Goal: Task Accomplishment & Management: Use online tool/utility

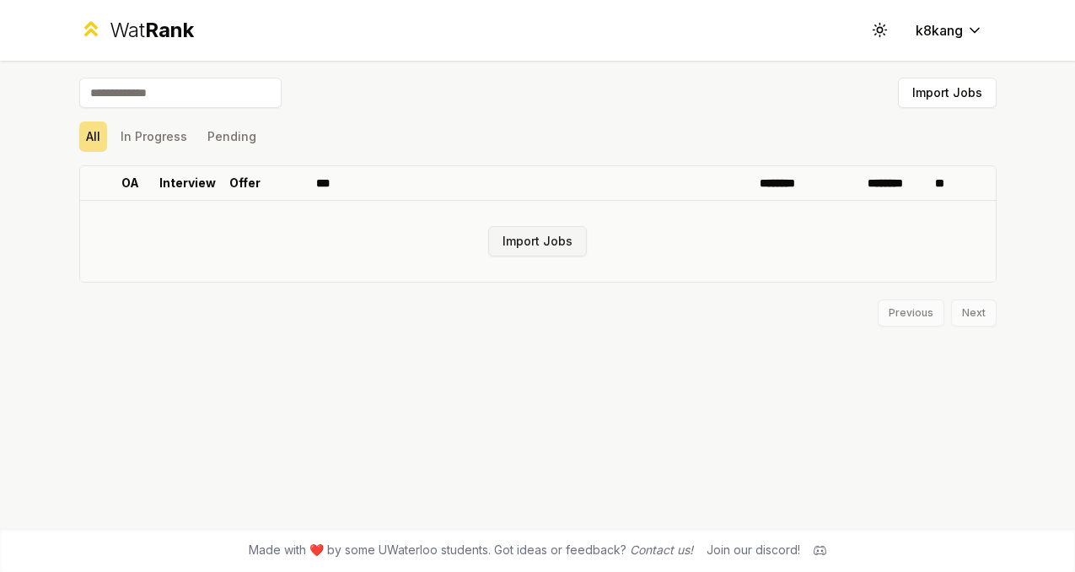
click at [506, 233] on button "Import Jobs" at bounding box center [537, 241] width 99 height 30
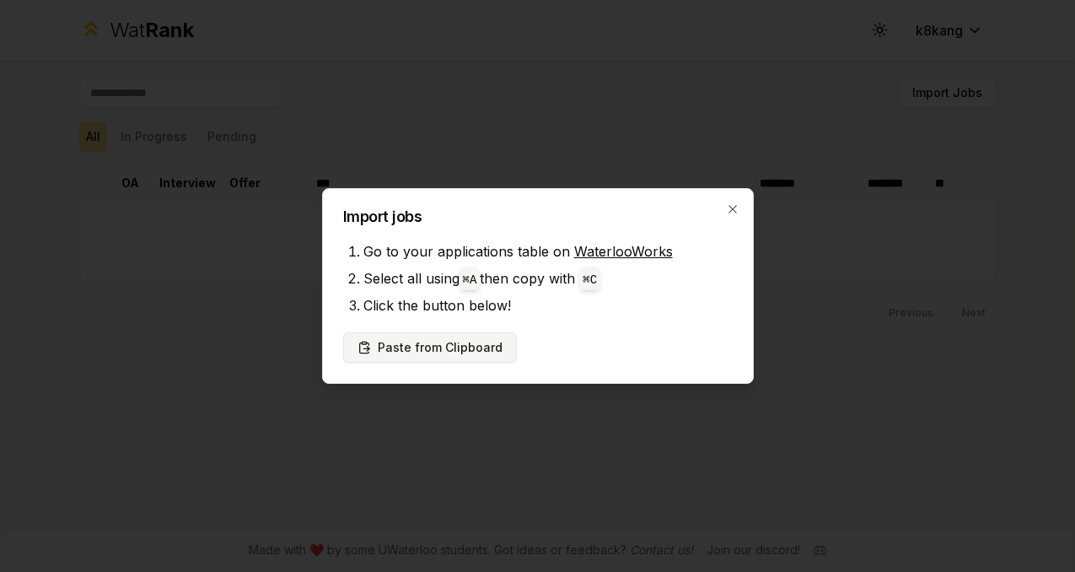
click at [434, 346] on button "Paste from Clipboard" at bounding box center [430, 347] width 174 height 30
click at [444, 348] on button "Paste from Clipboard" at bounding box center [430, 347] width 174 height 30
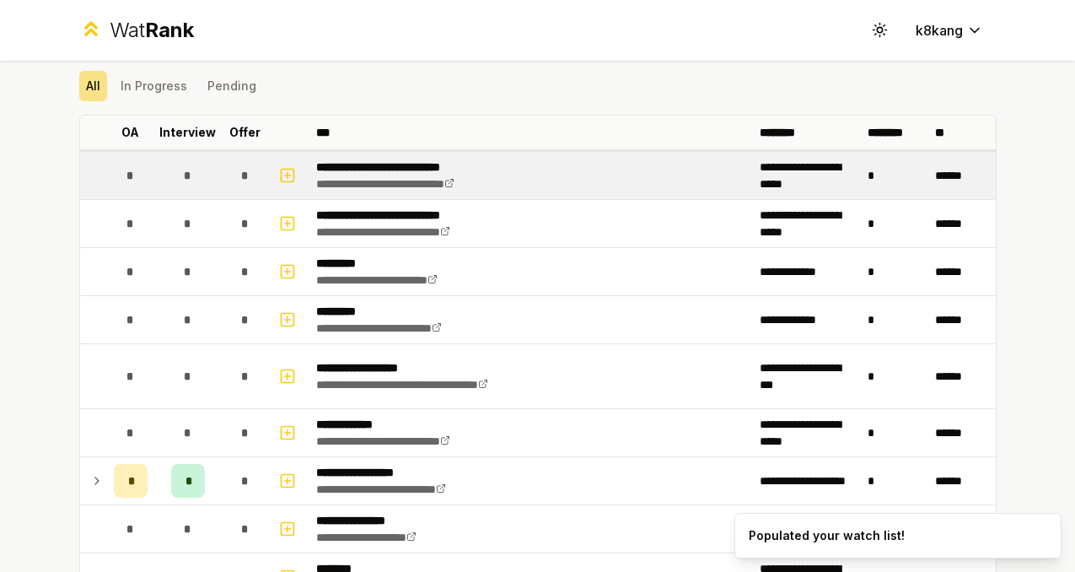
scroll to position [146, 0]
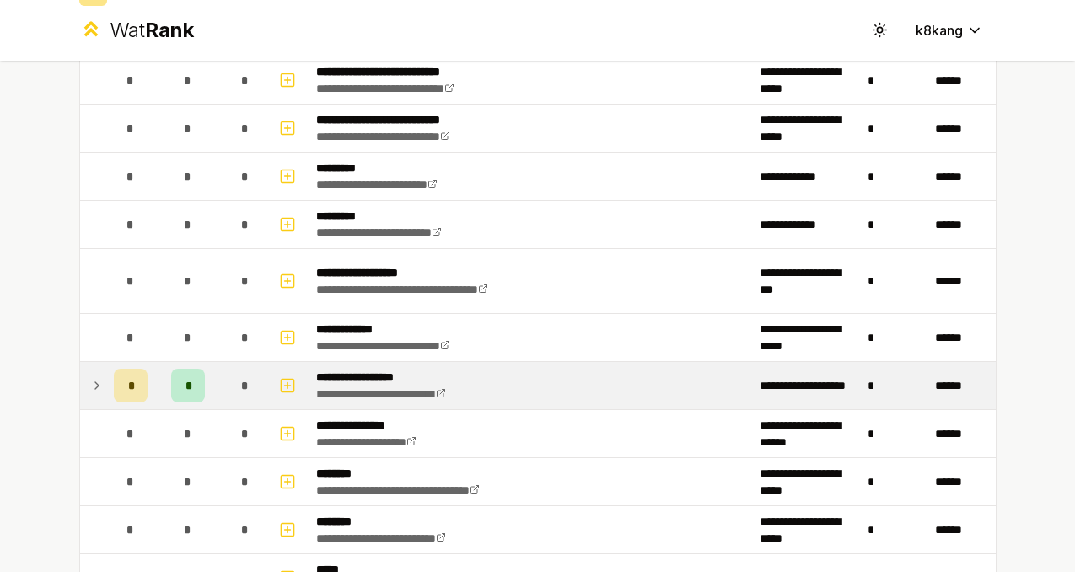
click at [96, 385] on icon at bounding box center [96, 385] width 13 height 20
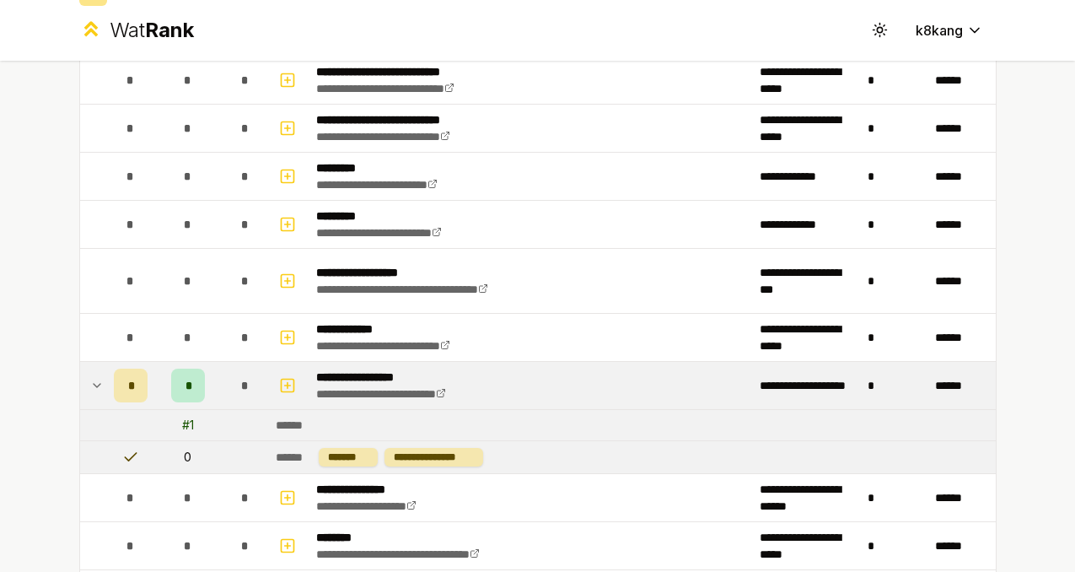
click at [94, 387] on icon at bounding box center [96, 385] width 13 height 20
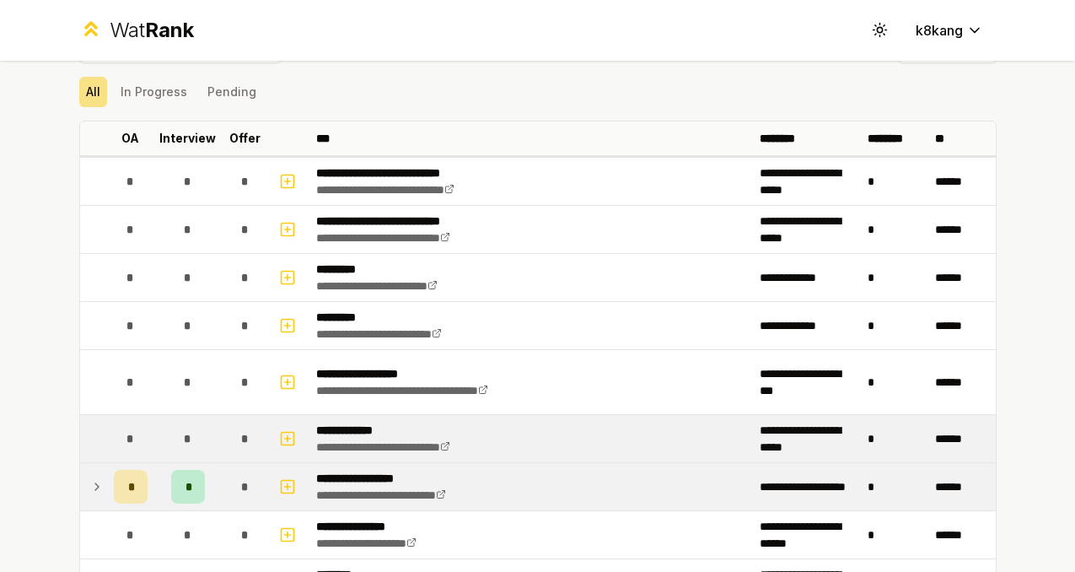
scroll to position [46, 0]
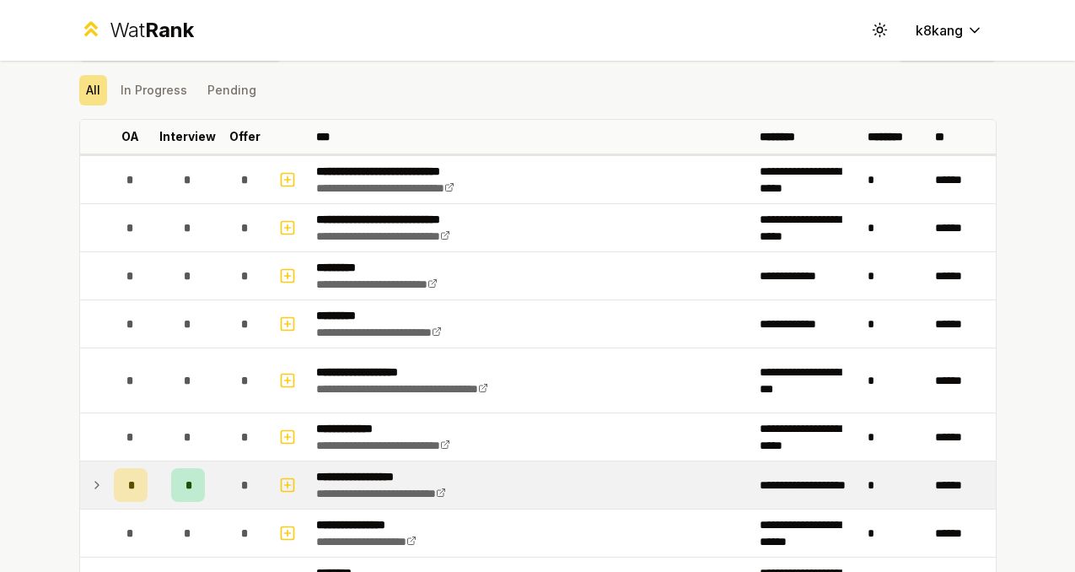
click at [108, 488] on td "*" at bounding box center [130, 484] width 47 height 47
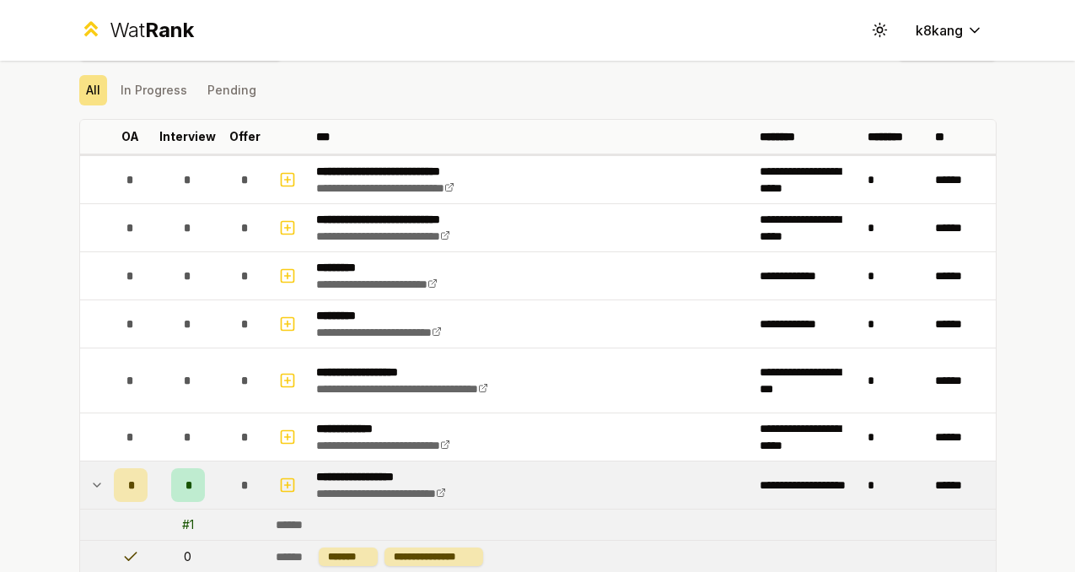
scroll to position [77, 0]
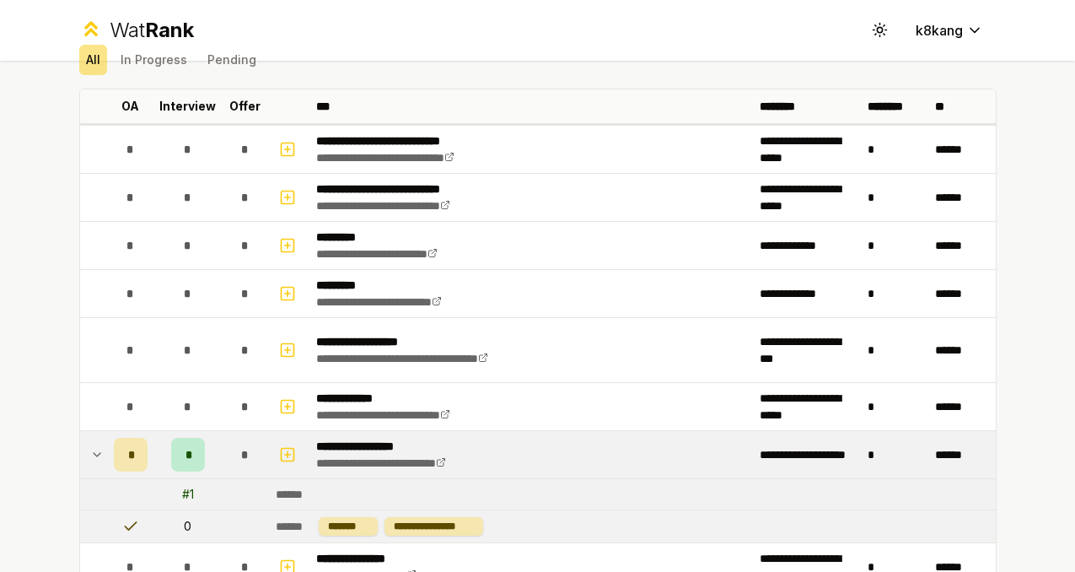
click at [190, 496] on div "# 1" at bounding box center [188, 494] width 12 height 17
click at [89, 451] on td at bounding box center [93, 454] width 27 height 47
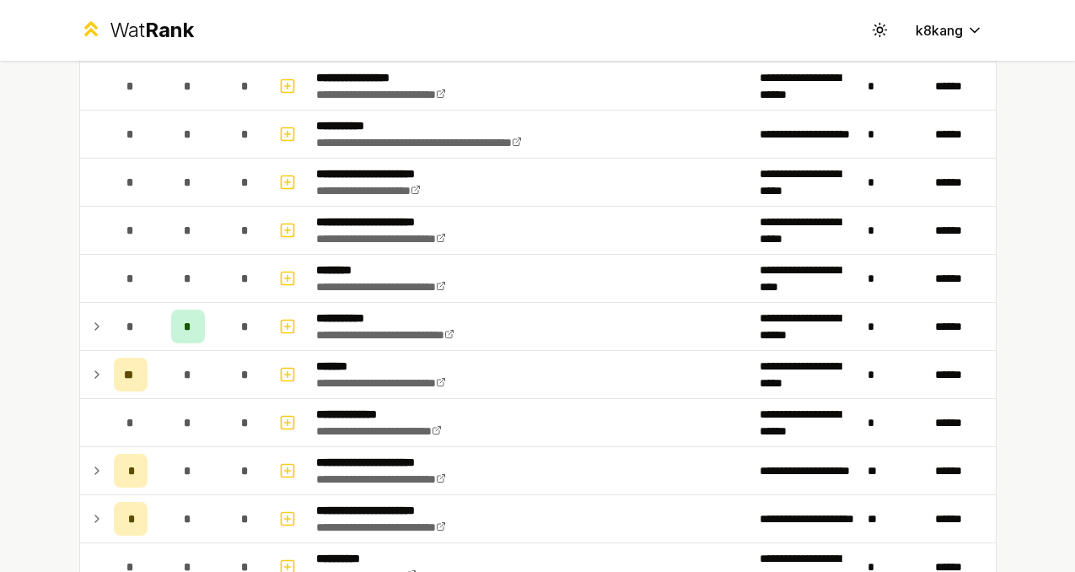
scroll to position [1496, 0]
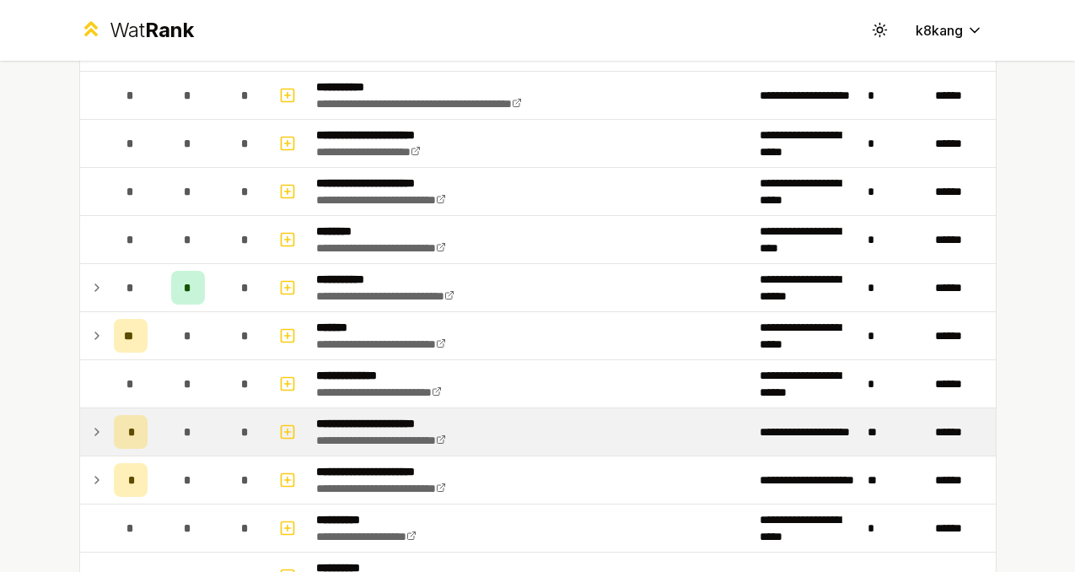
click at [94, 434] on icon at bounding box center [96, 432] width 13 height 20
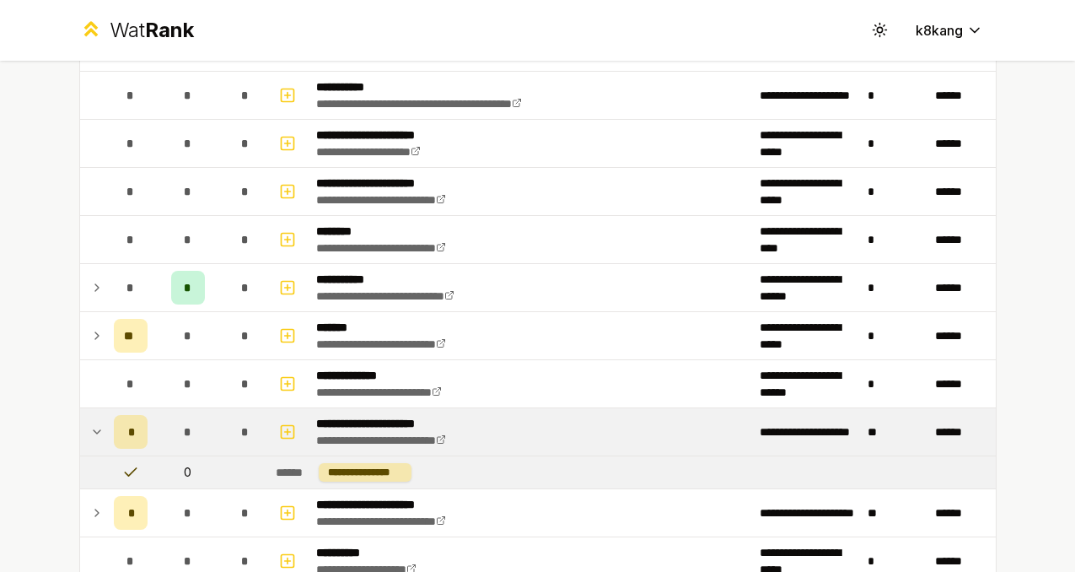
click at [94, 434] on icon at bounding box center [96, 432] width 13 height 20
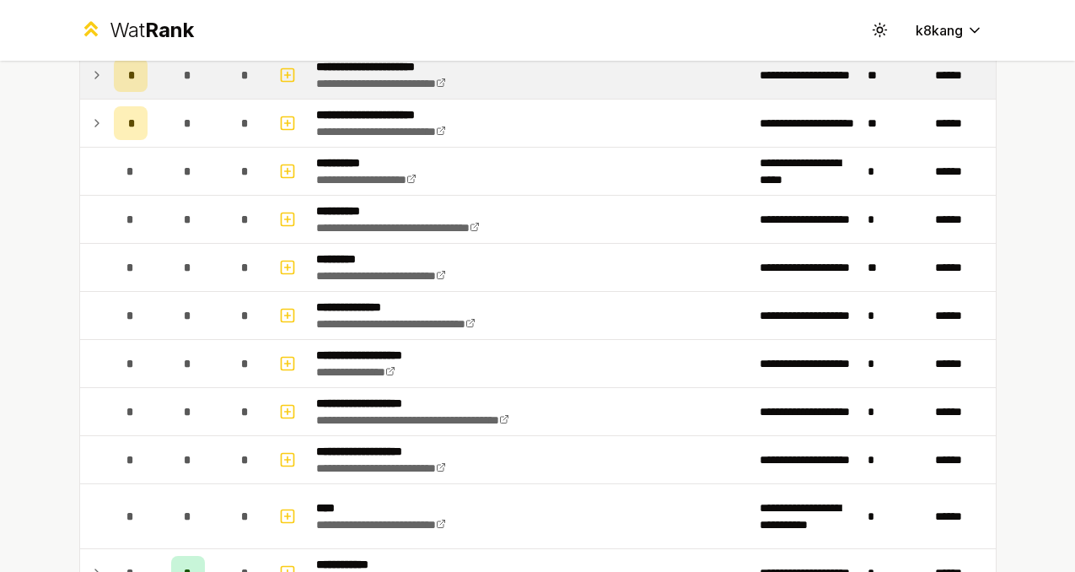
scroll to position [1983, 0]
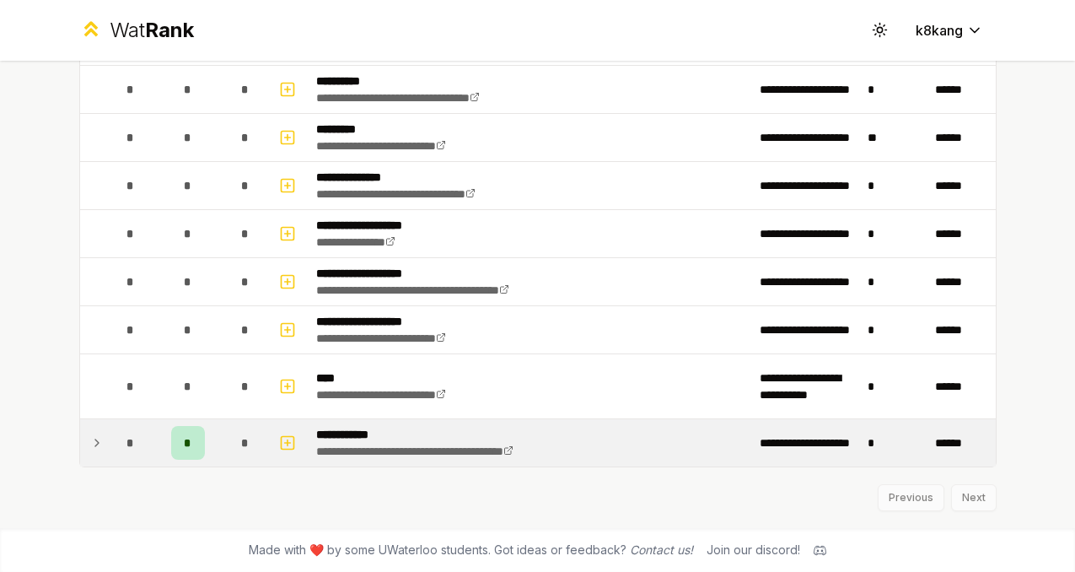
click at [100, 448] on icon at bounding box center [96, 443] width 13 height 20
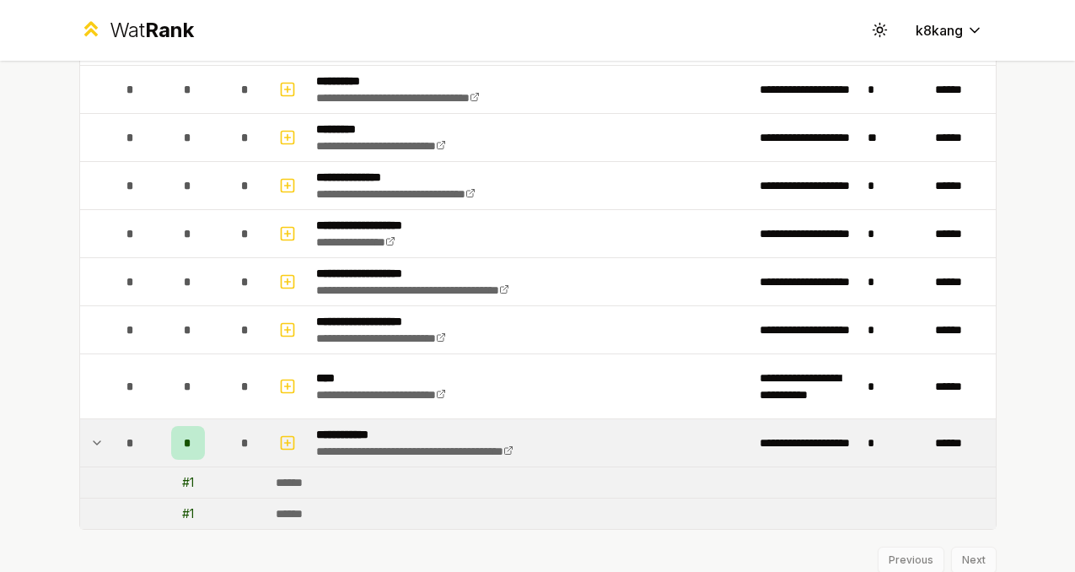
scroll to position [1992, 0]
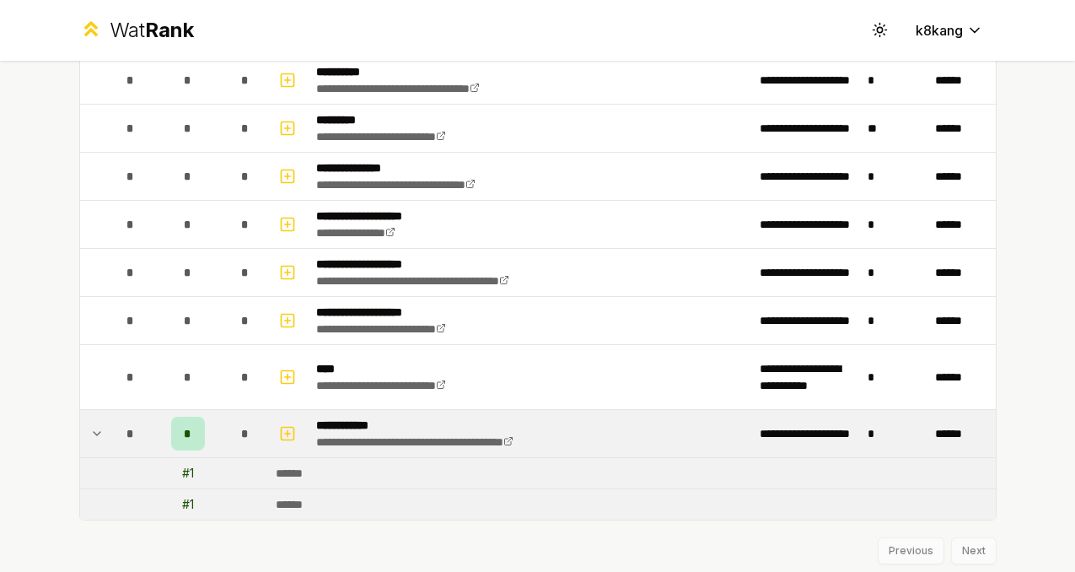
click at [98, 438] on icon at bounding box center [96, 433] width 13 height 20
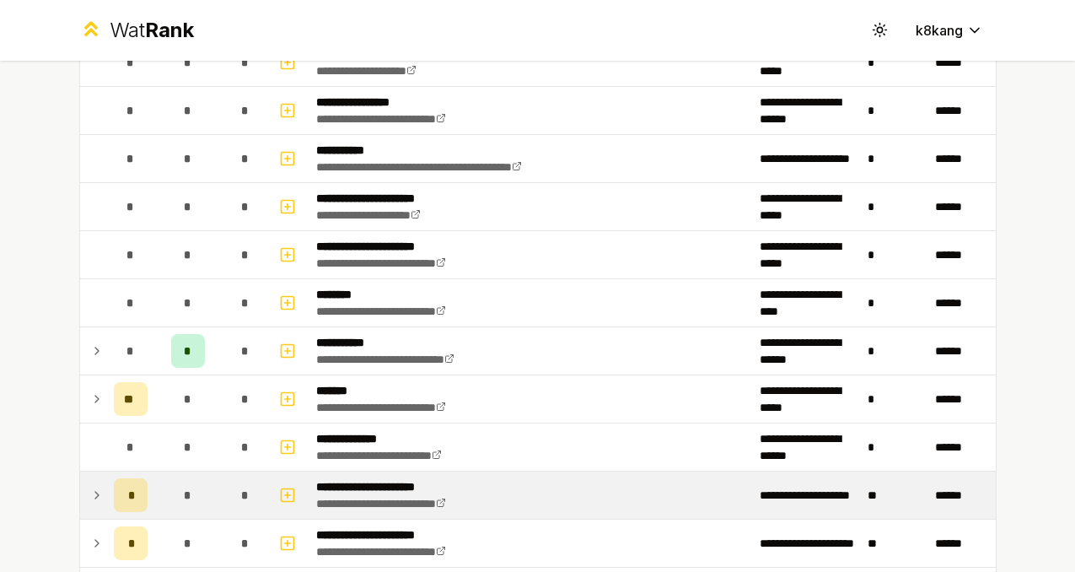
scroll to position [1476, 0]
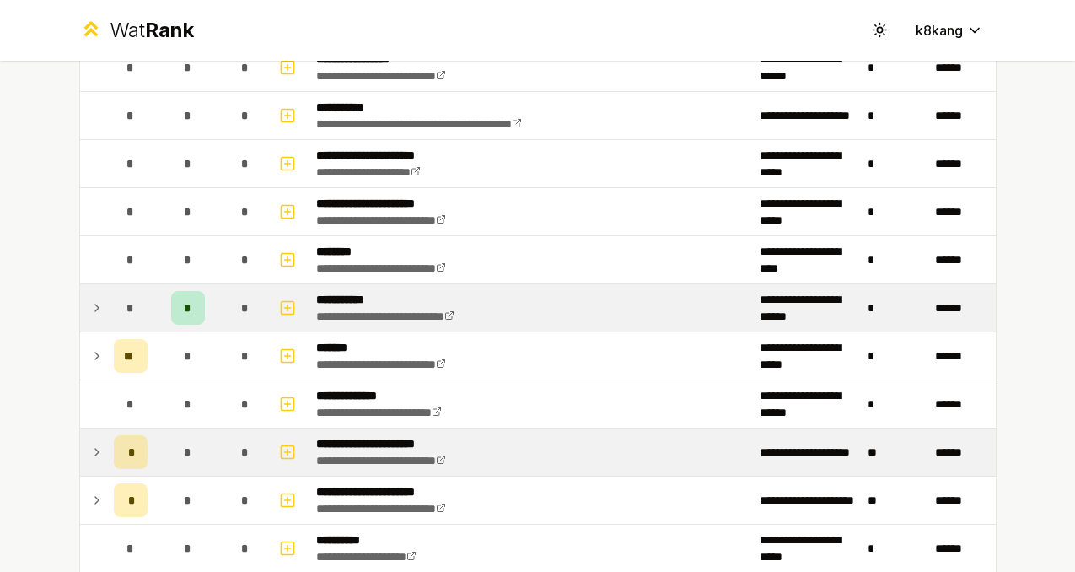
click at [99, 312] on icon at bounding box center [96, 308] width 13 height 20
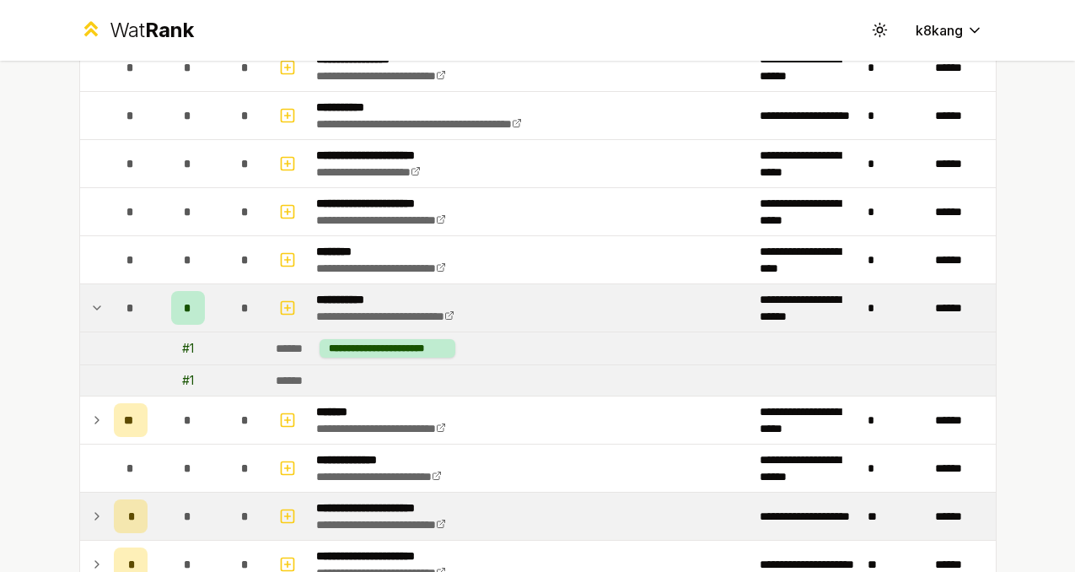
click at [187, 382] on div "# 1" at bounding box center [188, 380] width 12 height 17
click at [100, 310] on icon at bounding box center [96, 308] width 13 height 20
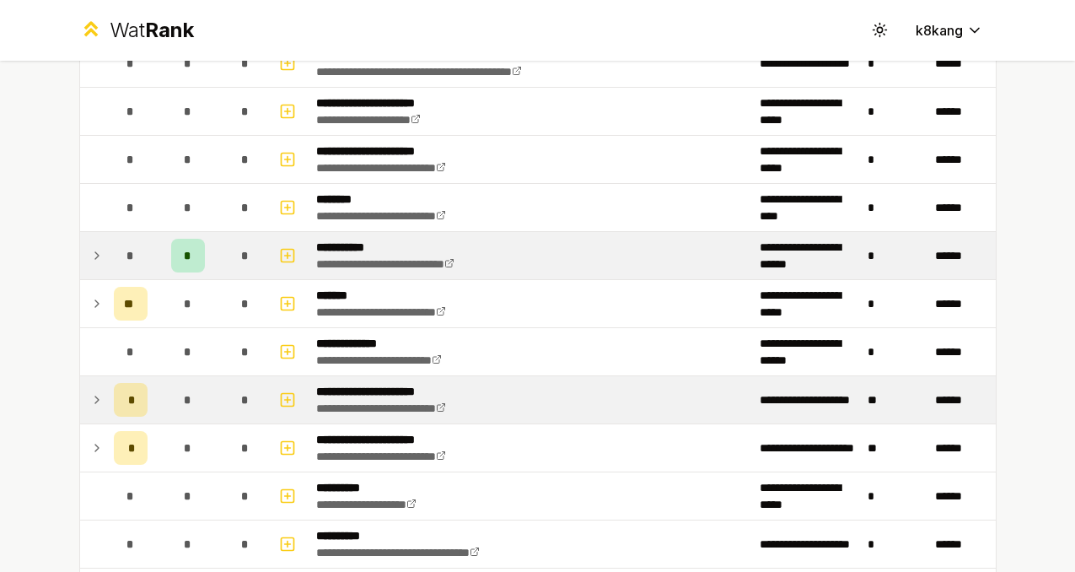
scroll to position [1530, 0]
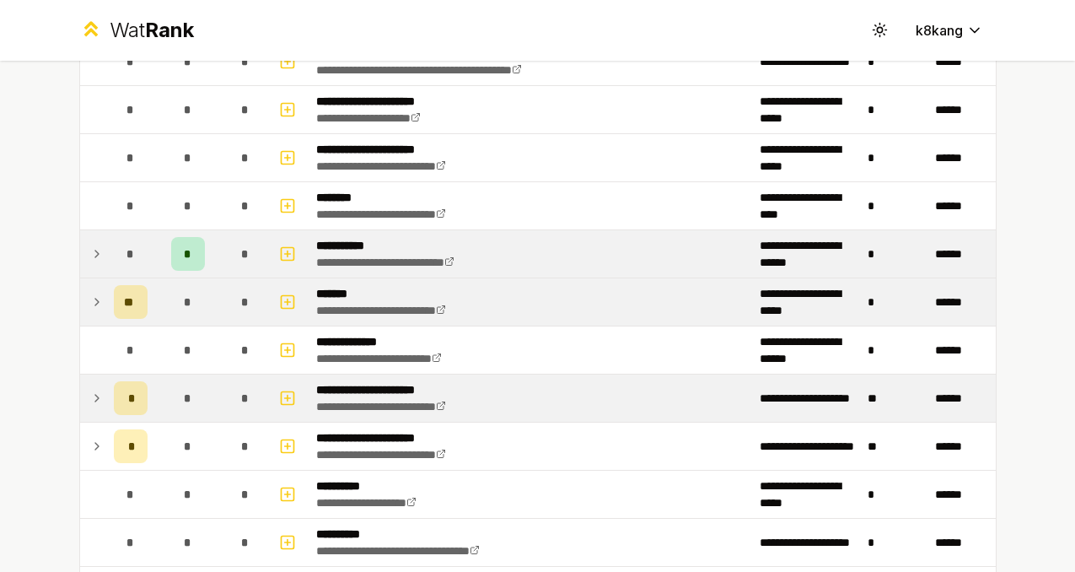
click at [92, 300] on icon at bounding box center [96, 302] width 13 height 20
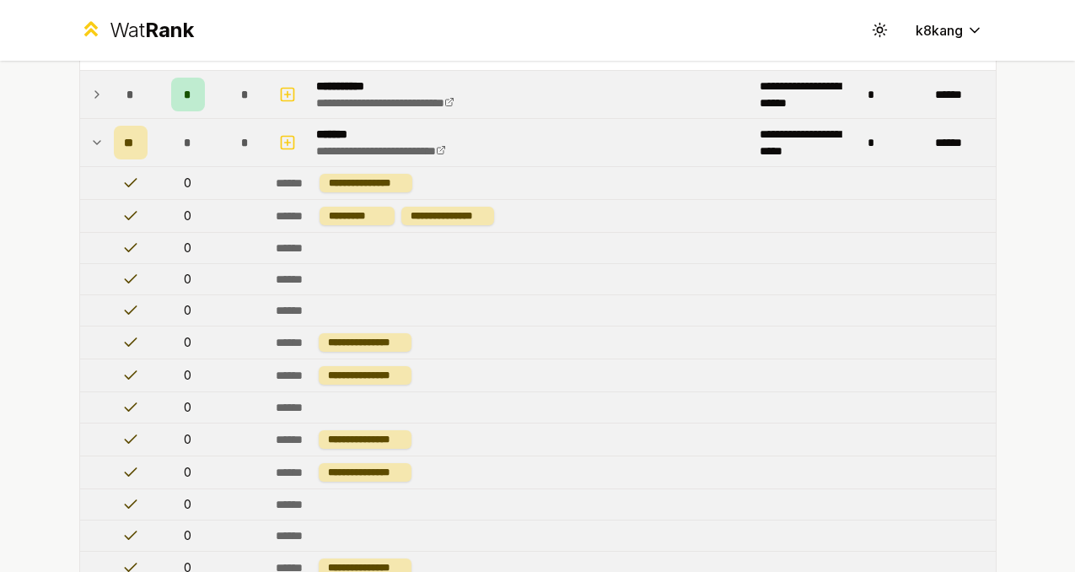
scroll to position [1319, 0]
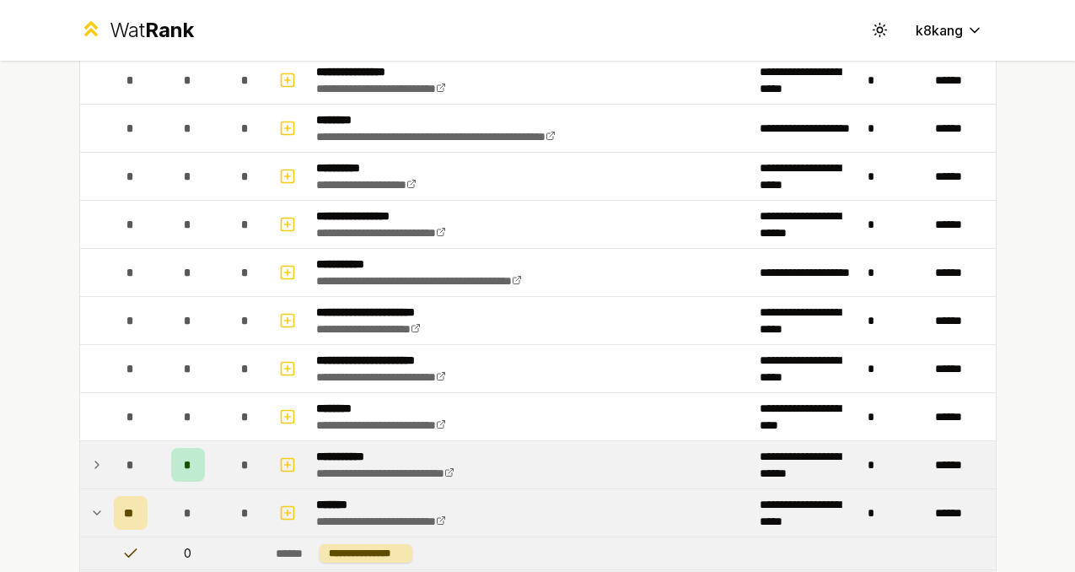
click at [97, 512] on icon at bounding box center [97, 512] width 7 height 3
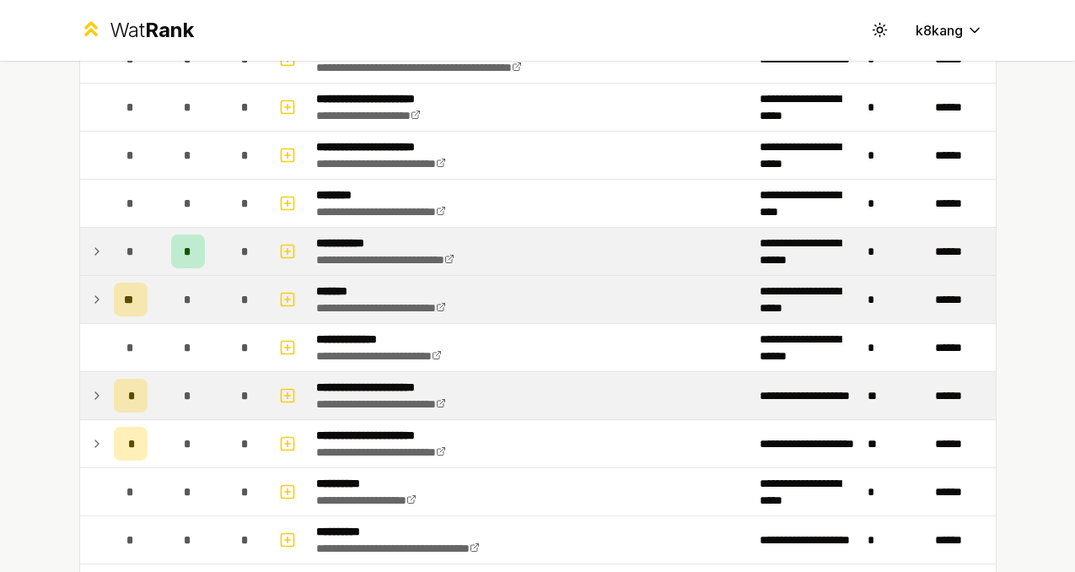
scroll to position [1609, 0]
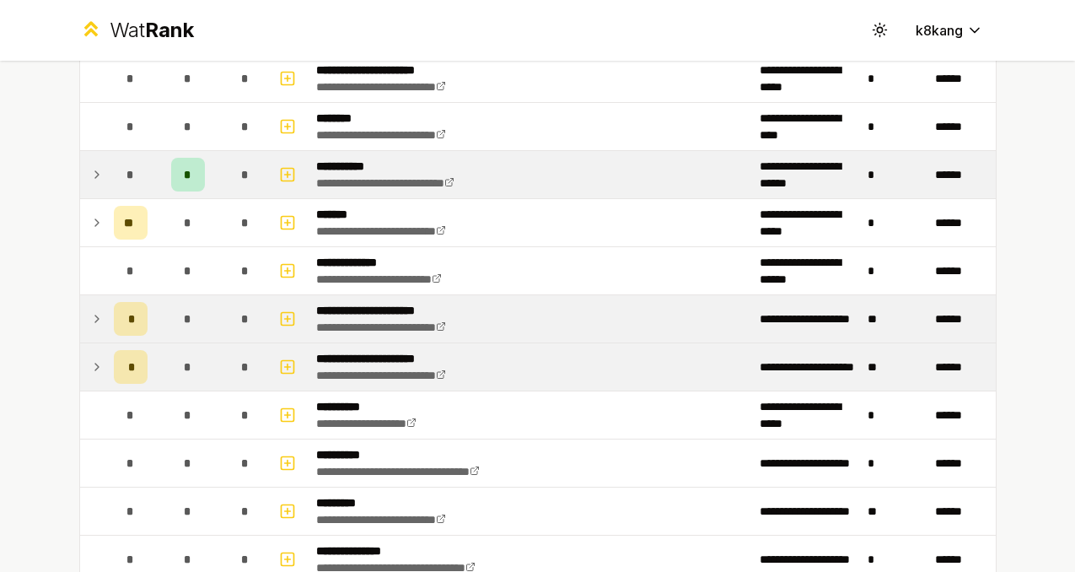
click at [100, 373] on icon at bounding box center [96, 367] width 13 height 20
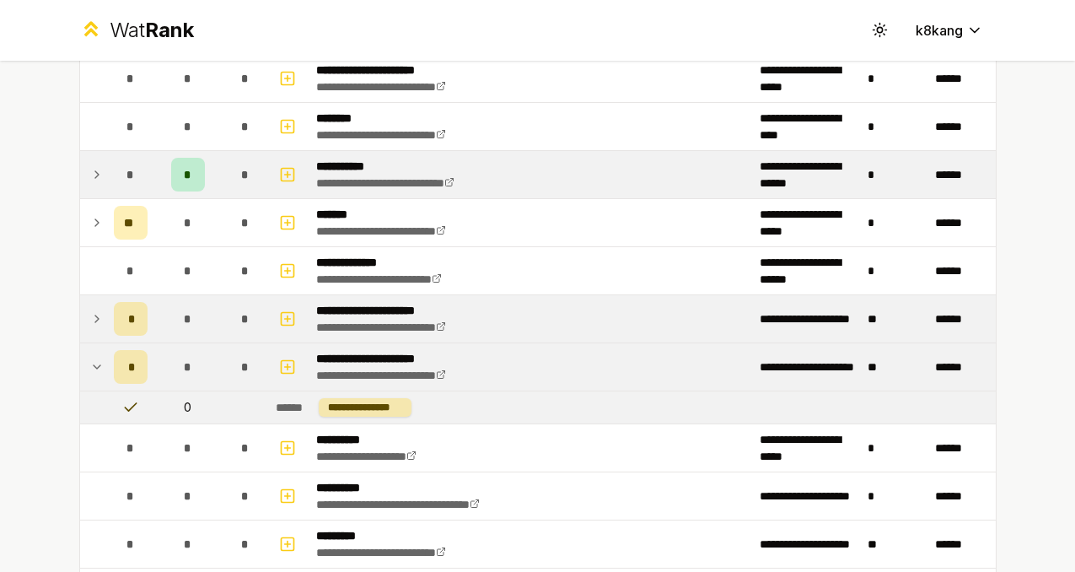
click at [100, 373] on icon at bounding box center [96, 367] width 13 height 20
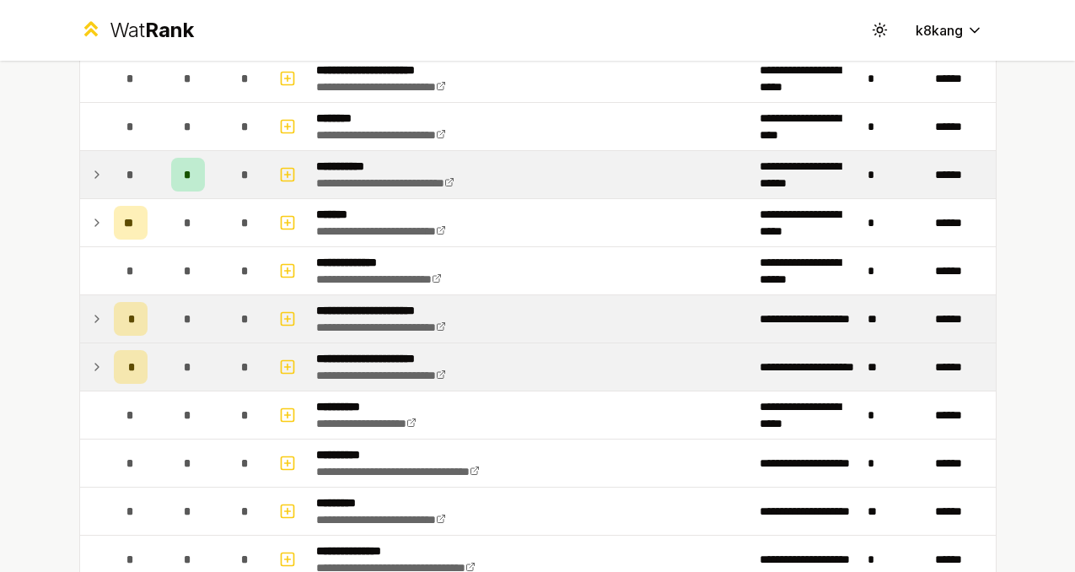
click at [98, 327] on icon at bounding box center [96, 319] width 13 height 20
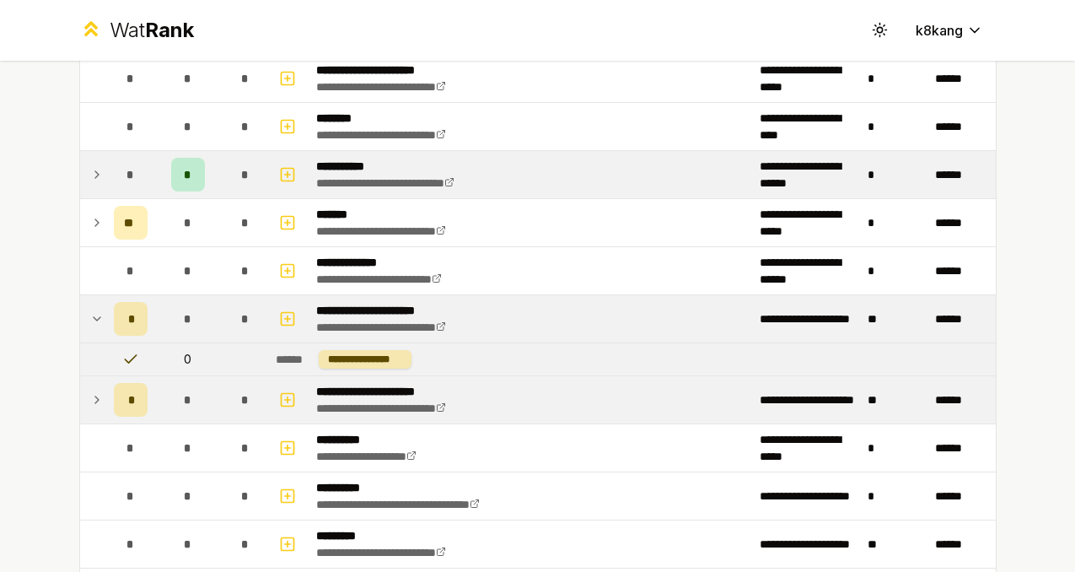
click at [98, 327] on icon at bounding box center [96, 319] width 13 height 20
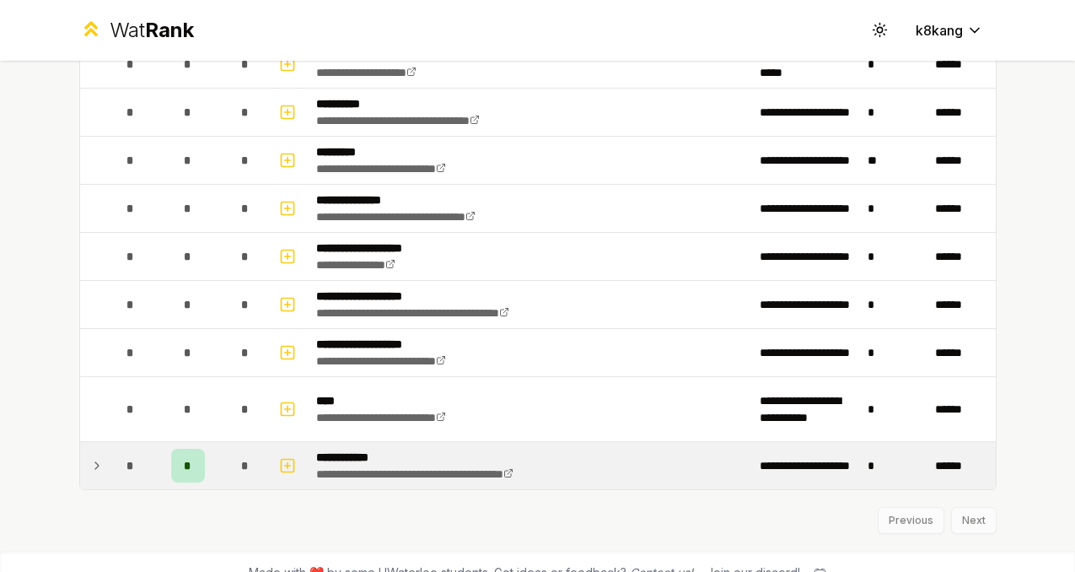
scroll to position [1983, 0]
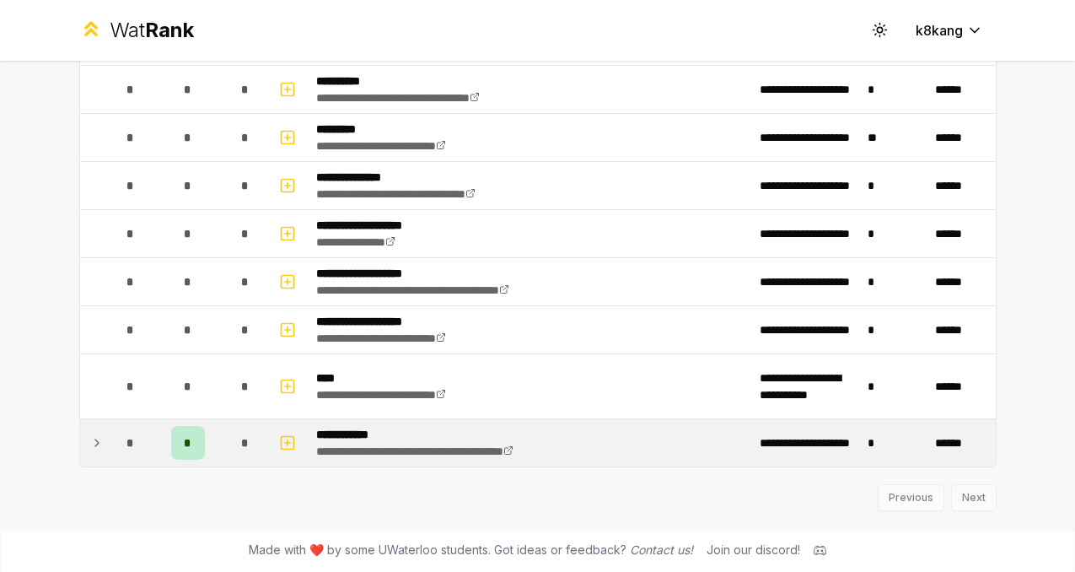
click at [187, 439] on span "*" at bounding box center [188, 442] width 8 height 17
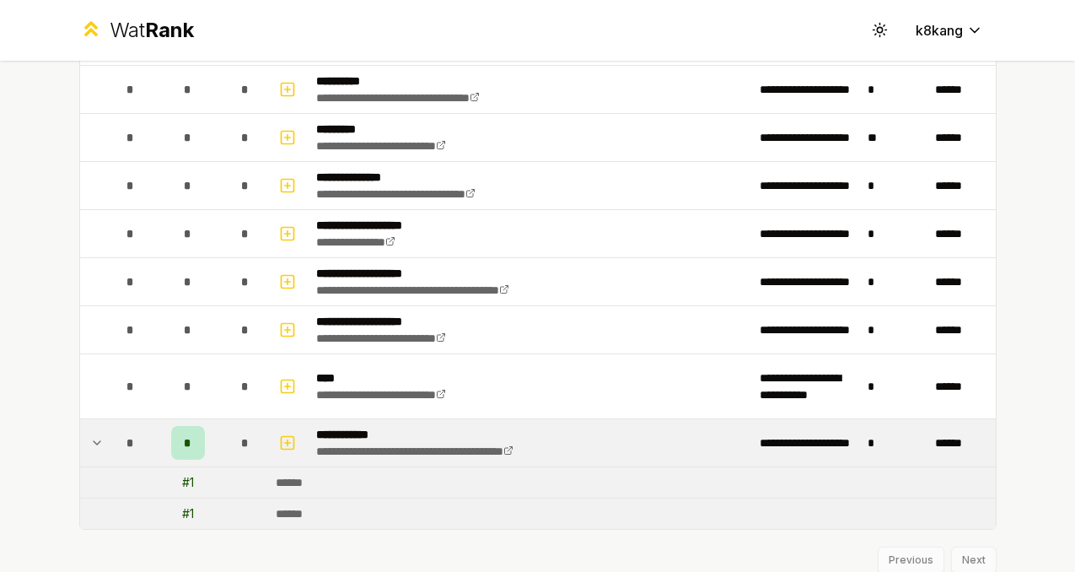
click at [187, 439] on span "*" at bounding box center [188, 442] width 8 height 17
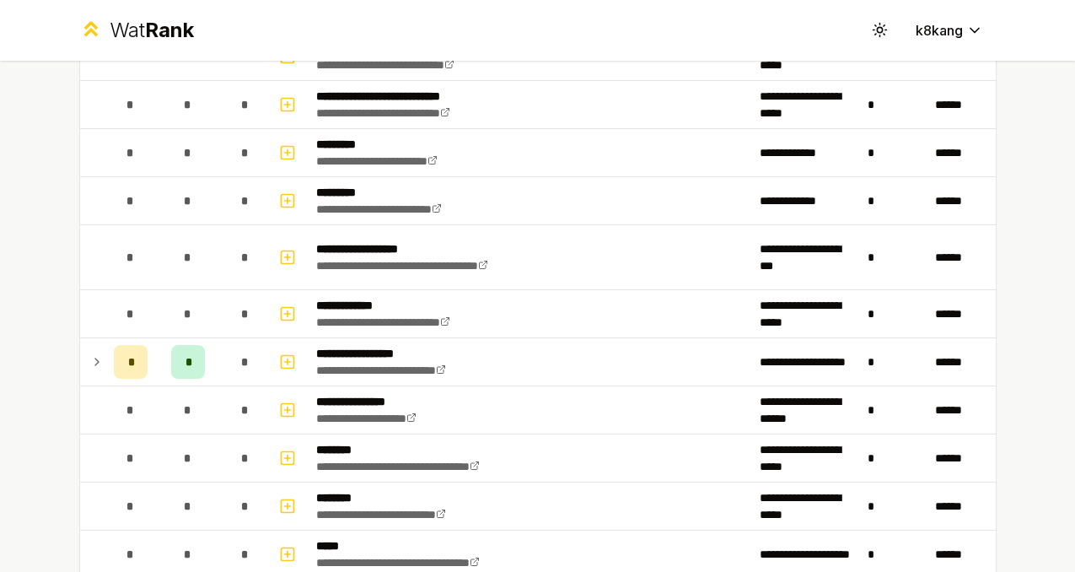
scroll to position [0, 0]
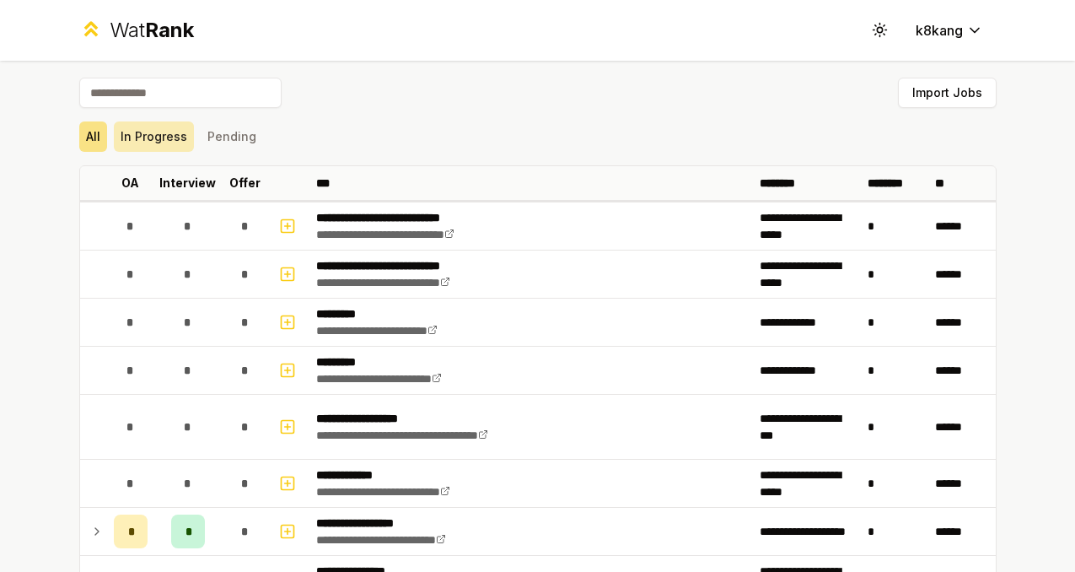
click at [140, 143] on button "In Progress" at bounding box center [154, 136] width 80 height 30
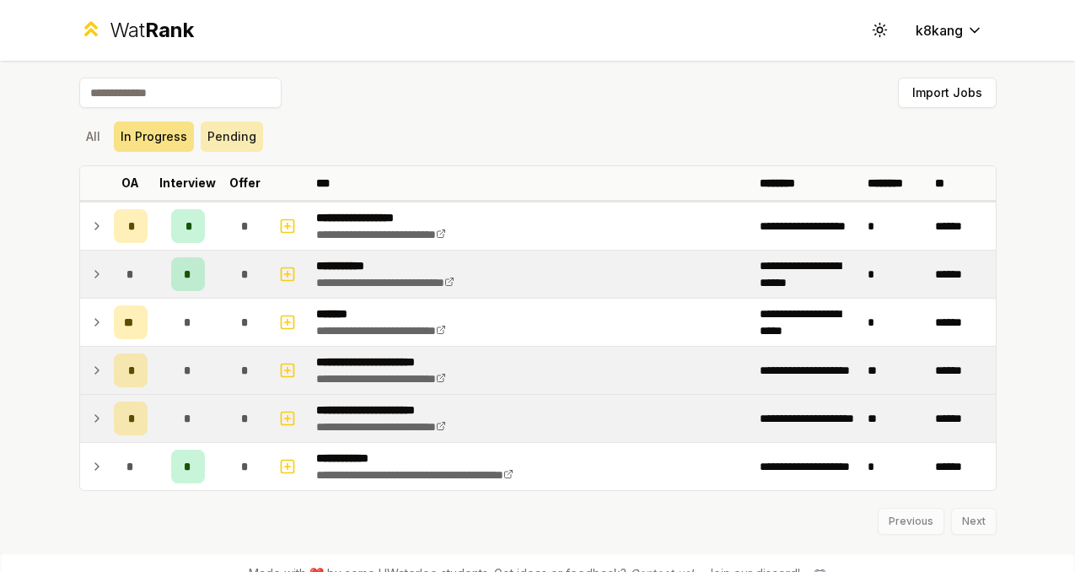
click at [210, 141] on button "Pending" at bounding box center [232, 136] width 62 height 30
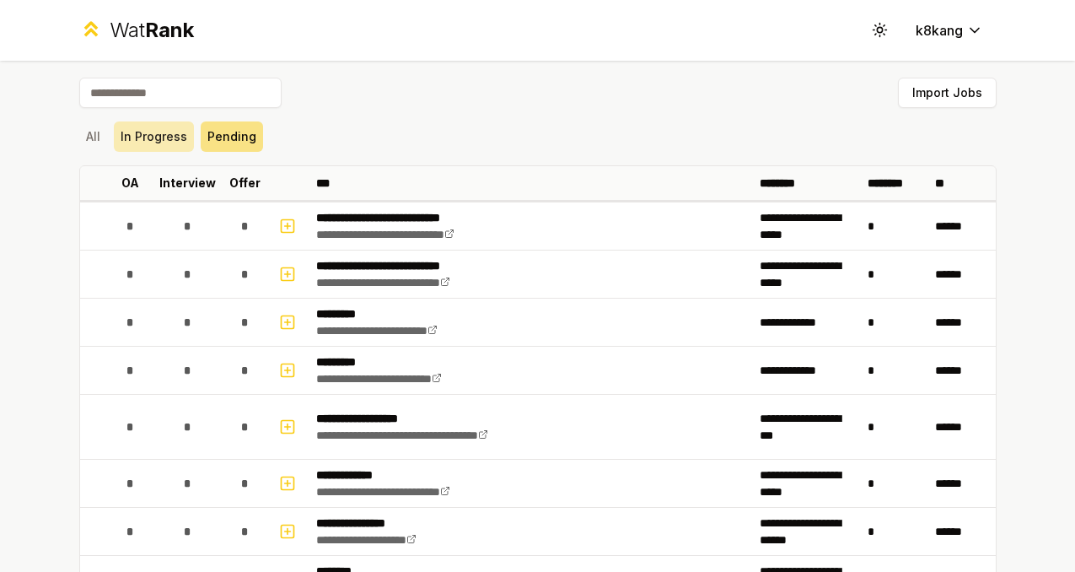
click at [159, 140] on button "In Progress" at bounding box center [154, 136] width 80 height 30
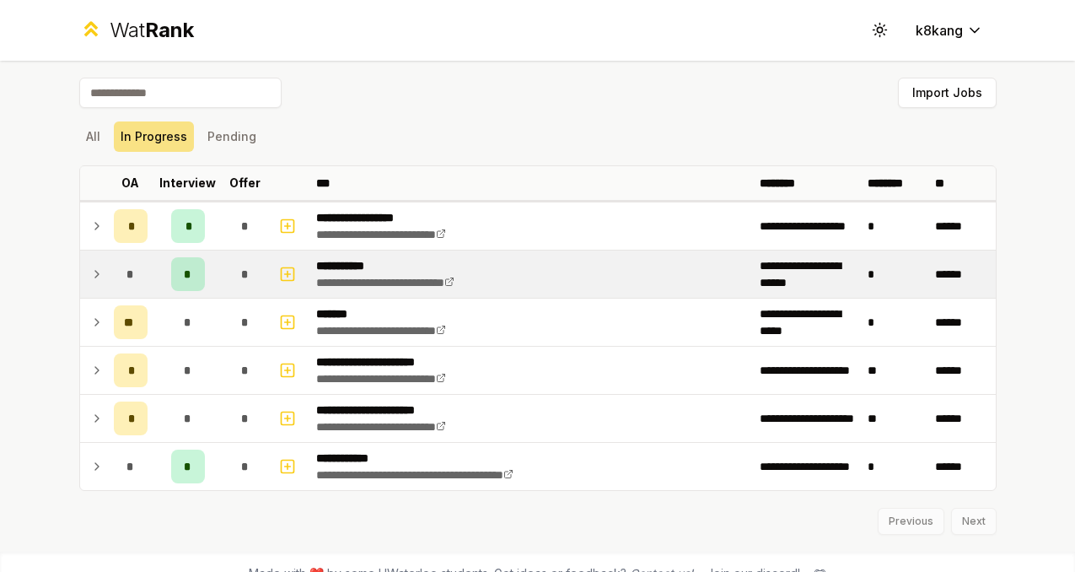
drag, startPoint x: 285, startPoint y: 225, endPoint x: 334, endPoint y: 251, distance: 55.1
click at [334, 251] on tbody "**********" at bounding box center [538, 345] width 916 height 289
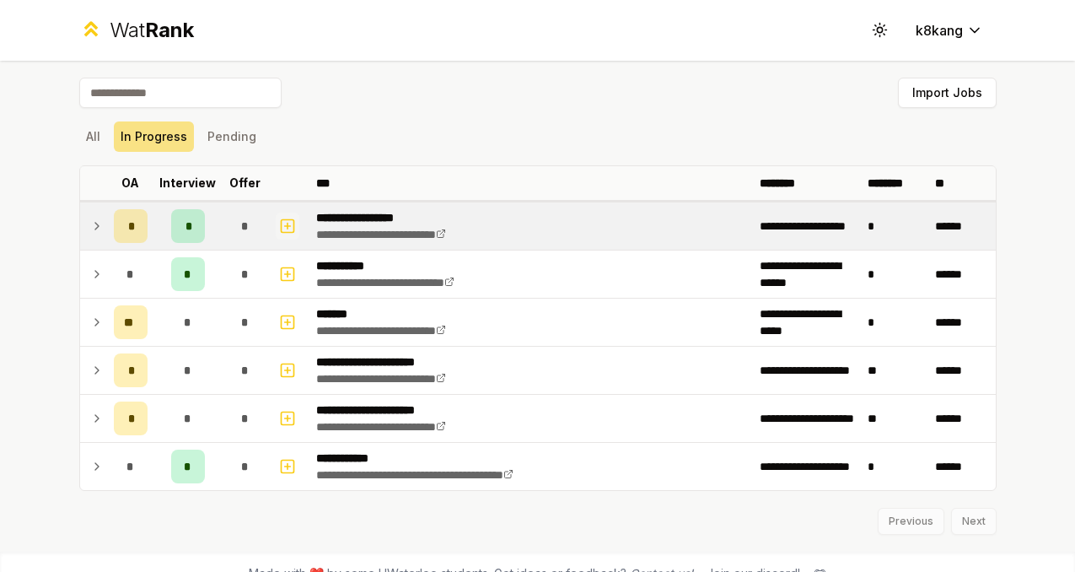
click at [284, 227] on icon "button" at bounding box center [287, 226] width 17 height 20
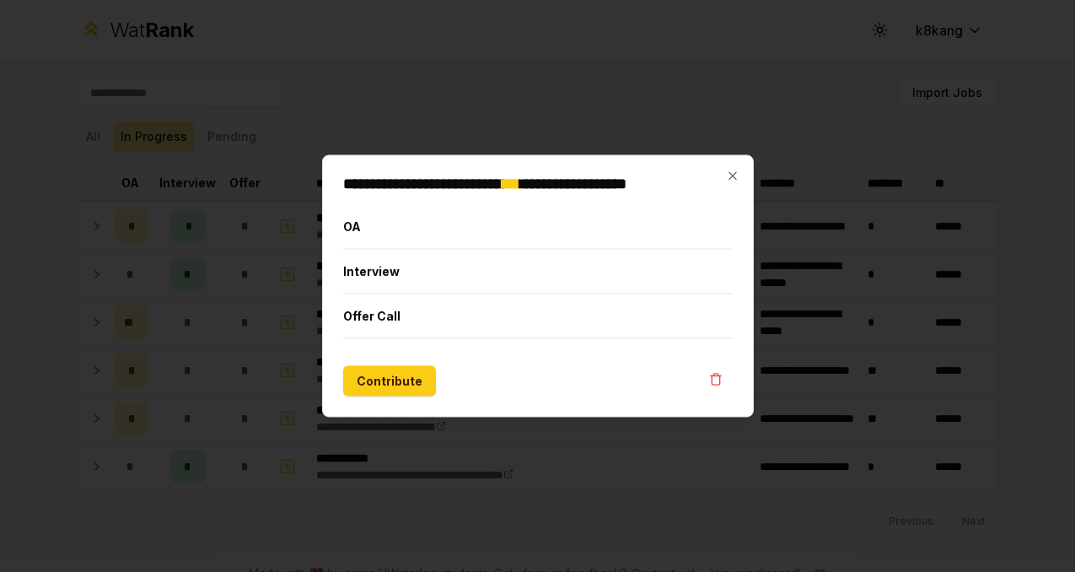
click at [283, 227] on div at bounding box center [537, 286] width 1075 height 572
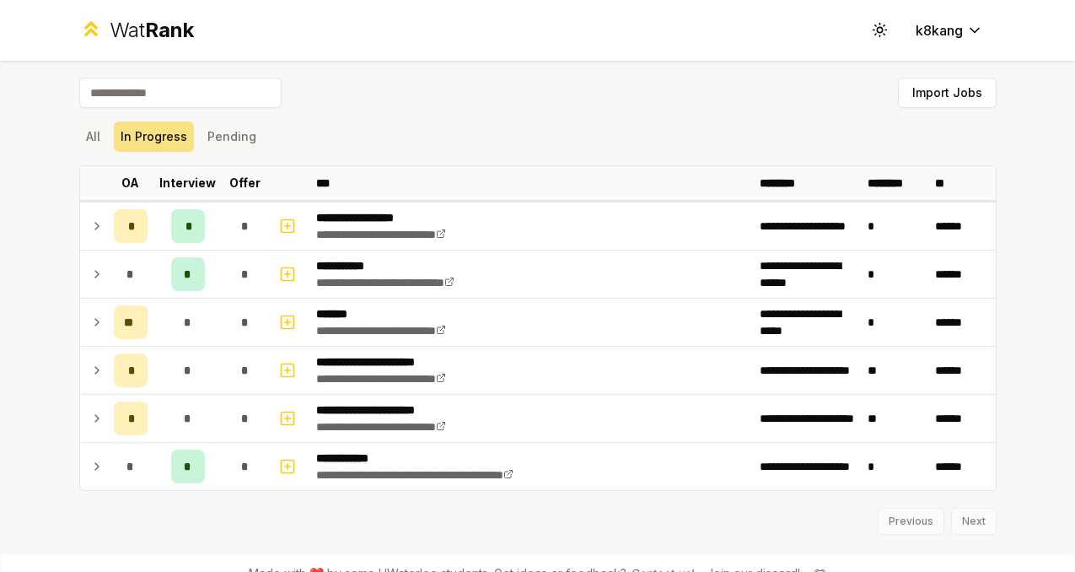
click at [283, 227] on icon "button" at bounding box center [287, 226] width 17 height 20
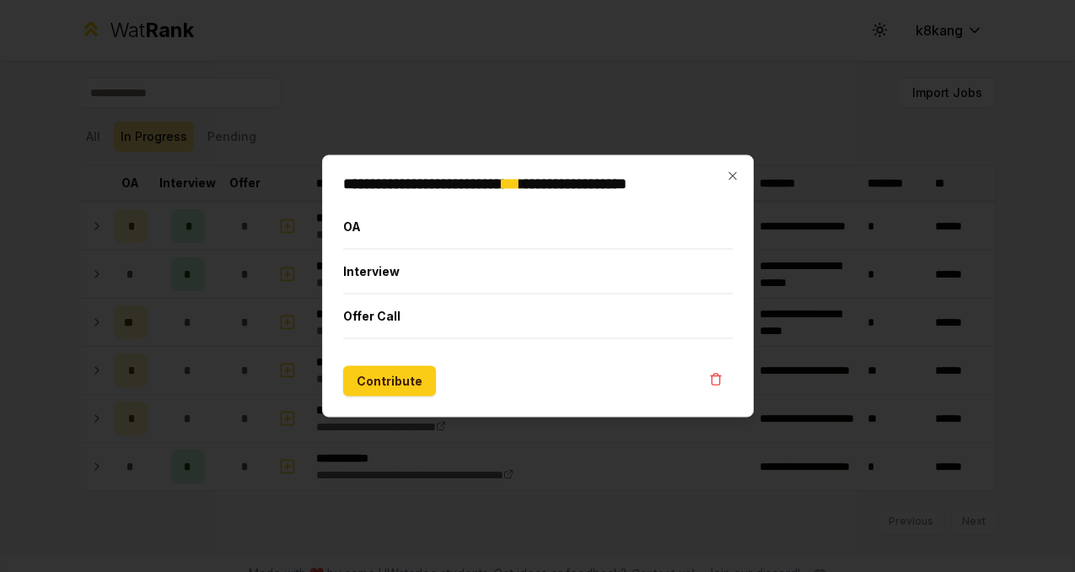
click at [278, 226] on div at bounding box center [537, 286] width 1075 height 572
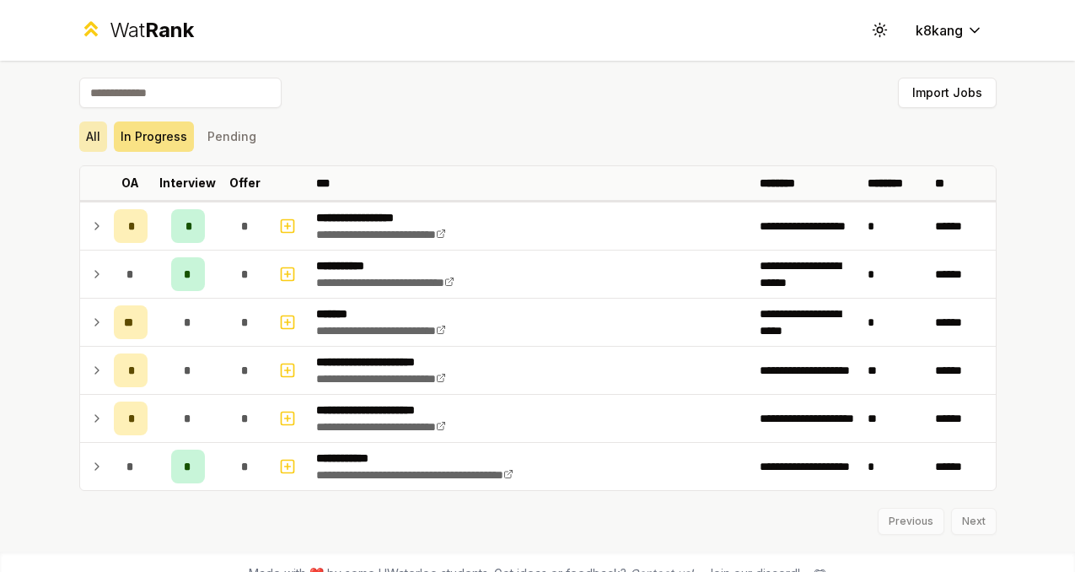
click at [100, 137] on button "All" at bounding box center [93, 136] width 28 height 30
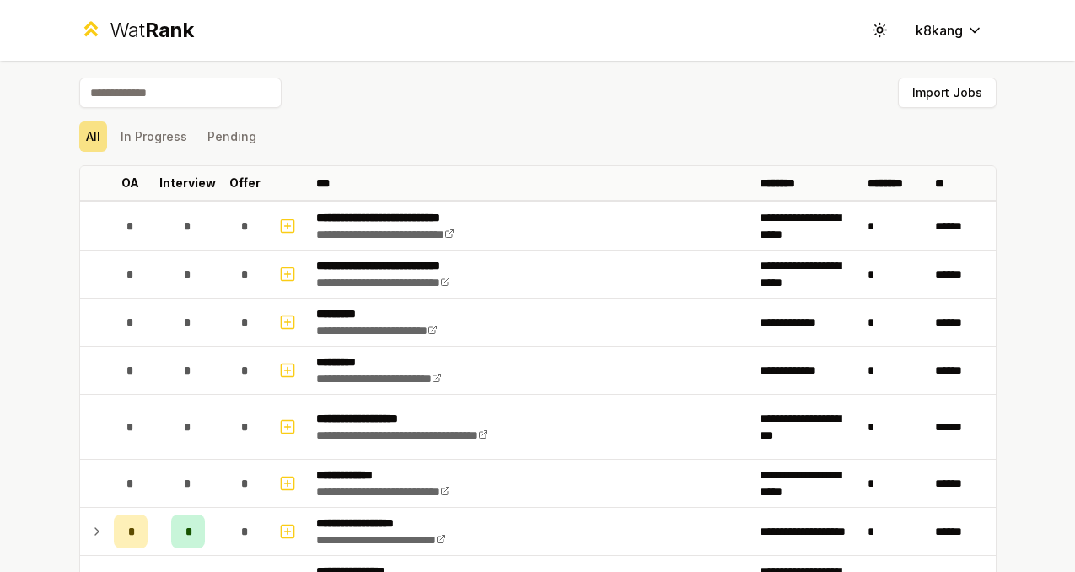
click at [100, 24] on icon at bounding box center [91, 29] width 24 height 24
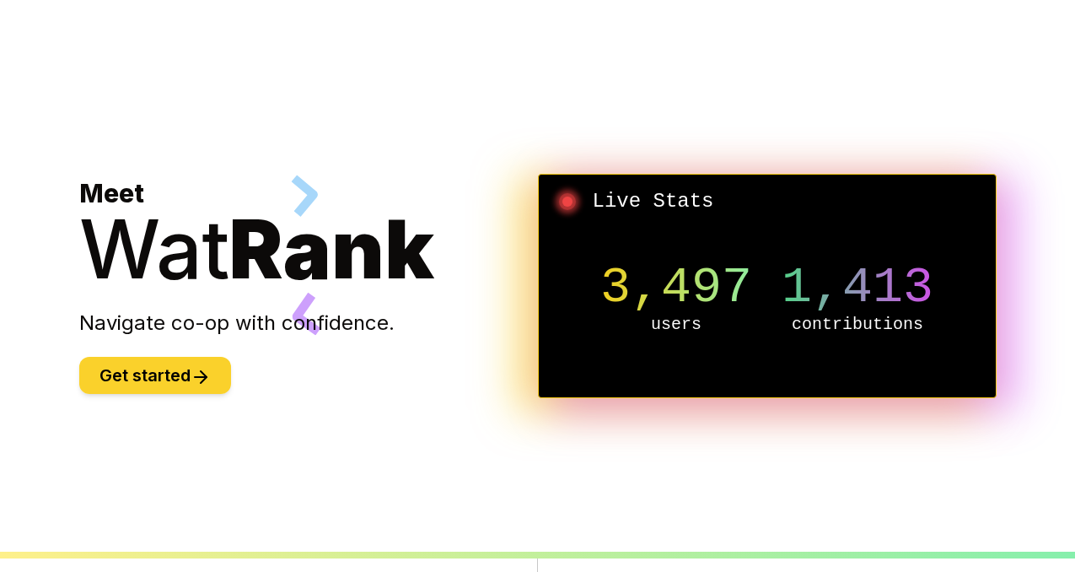
click at [168, 375] on button "Get started" at bounding box center [155, 375] width 152 height 37
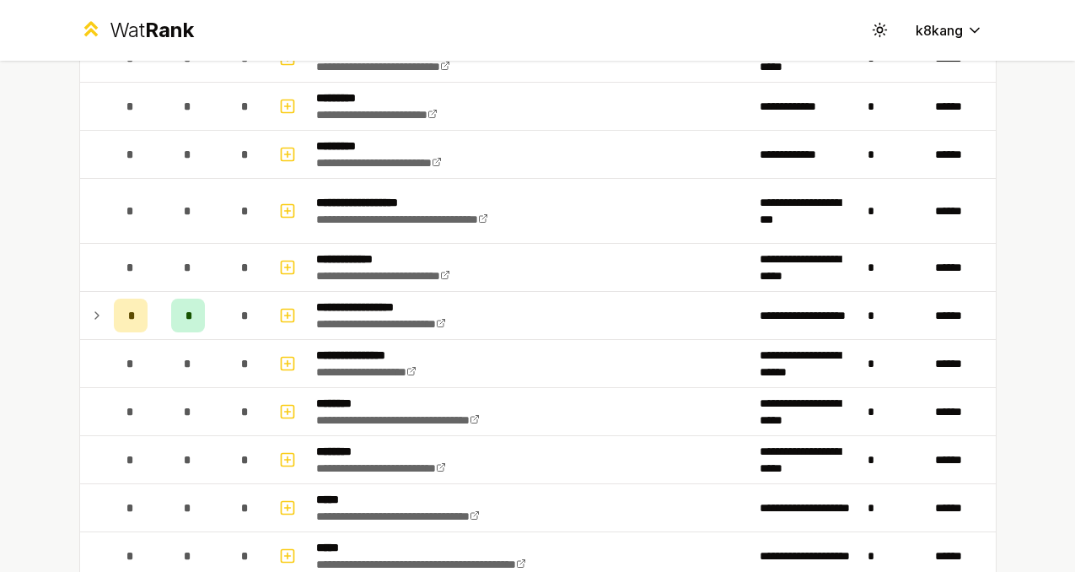
scroll to position [325, 0]
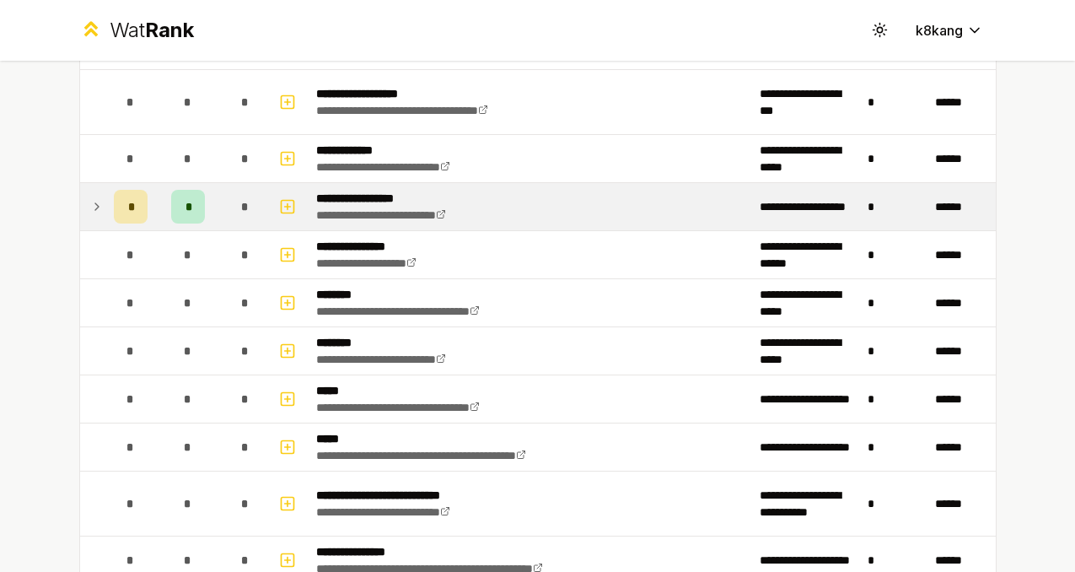
click at [99, 208] on icon at bounding box center [96, 207] width 13 height 20
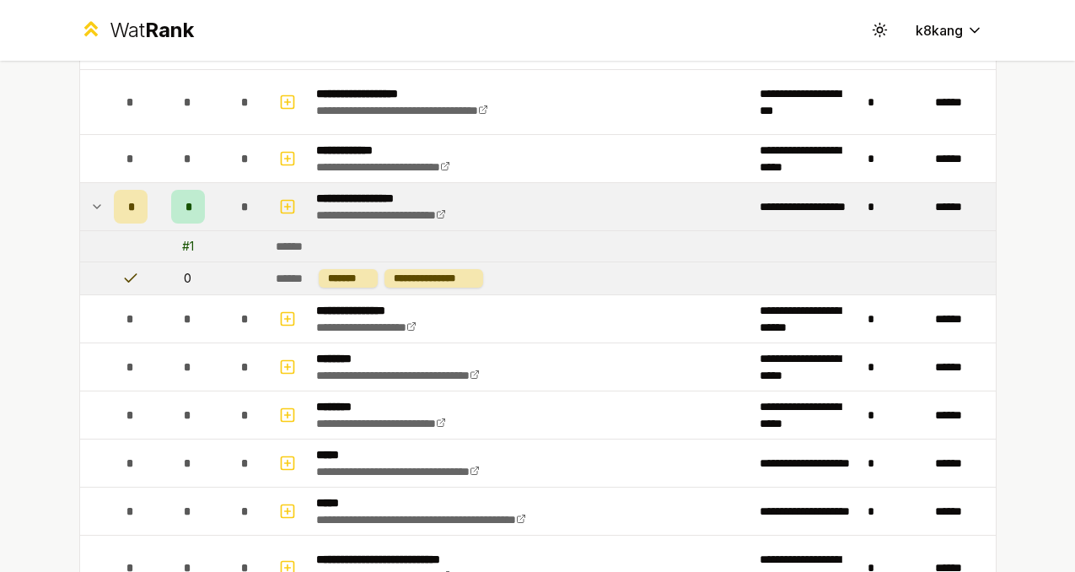
click at [100, 208] on icon at bounding box center [96, 207] width 13 height 20
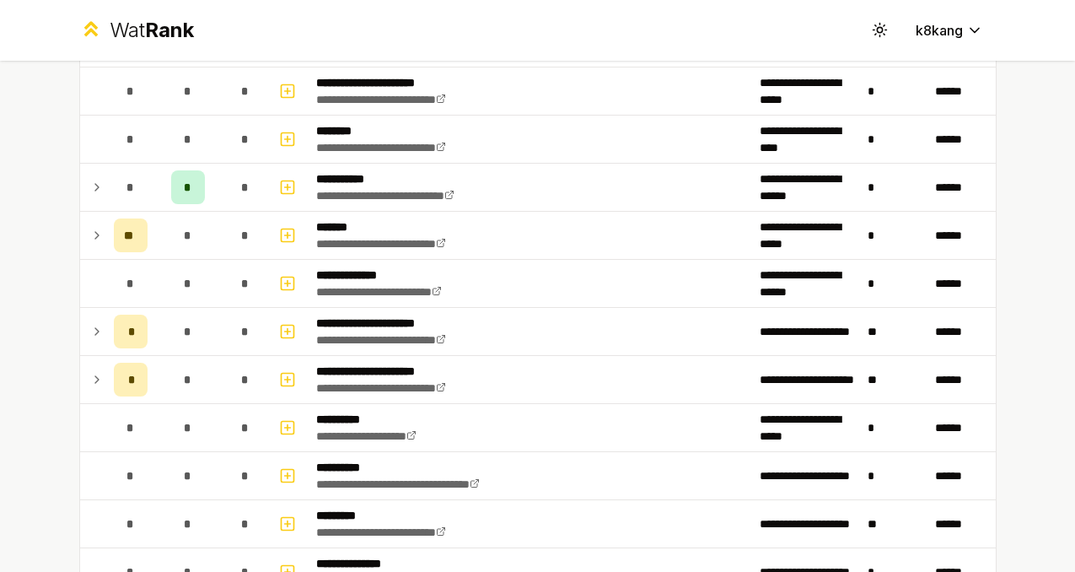
scroll to position [1605, 0]
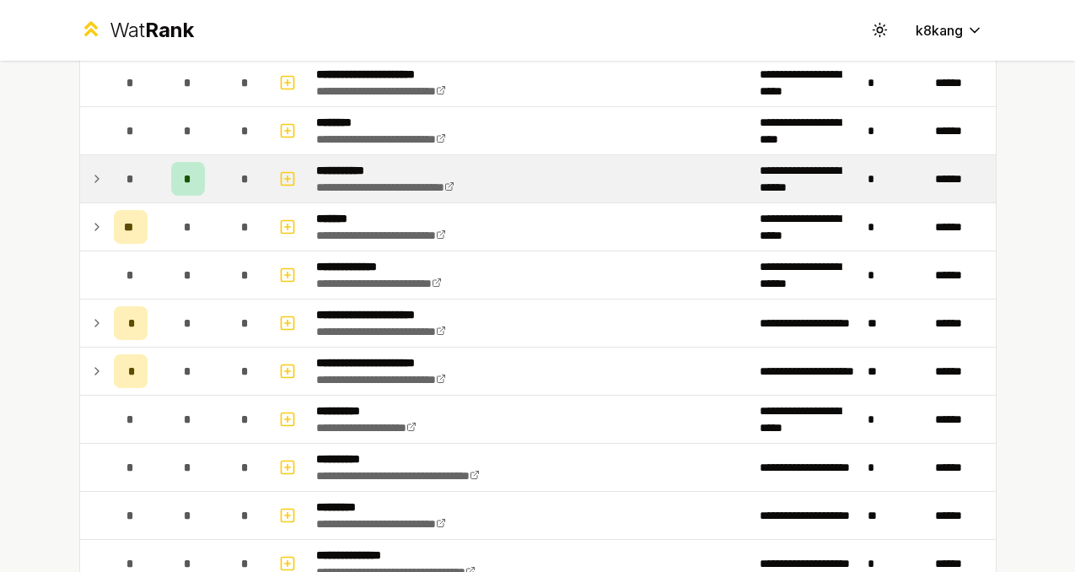
click at [100, 182] on icon at bounding box center [96, 179] width 13 height 20
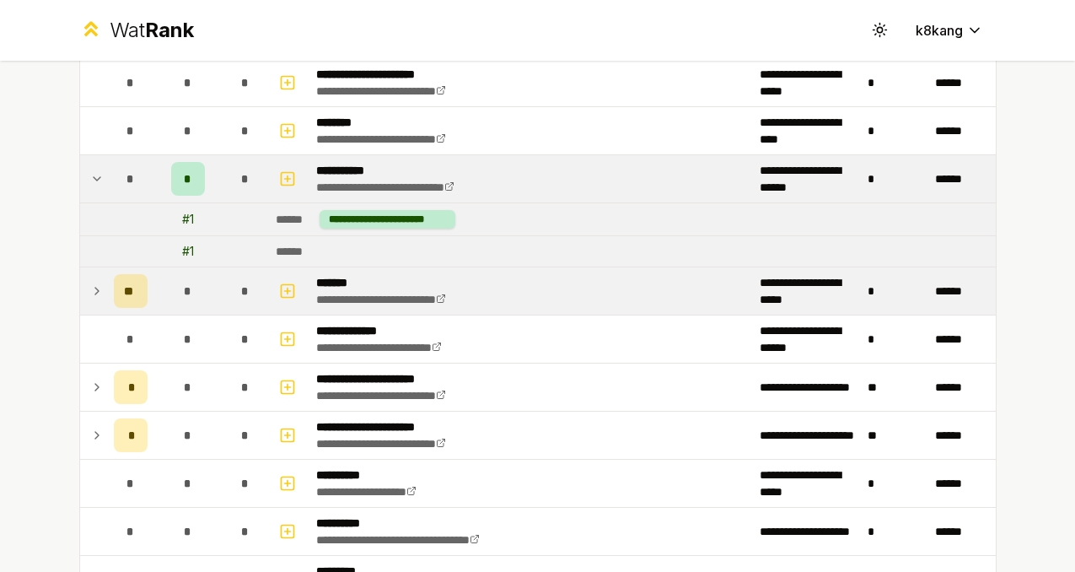
click at [99, 290] on icon at bounding box center [96, 291] width 13 height 20
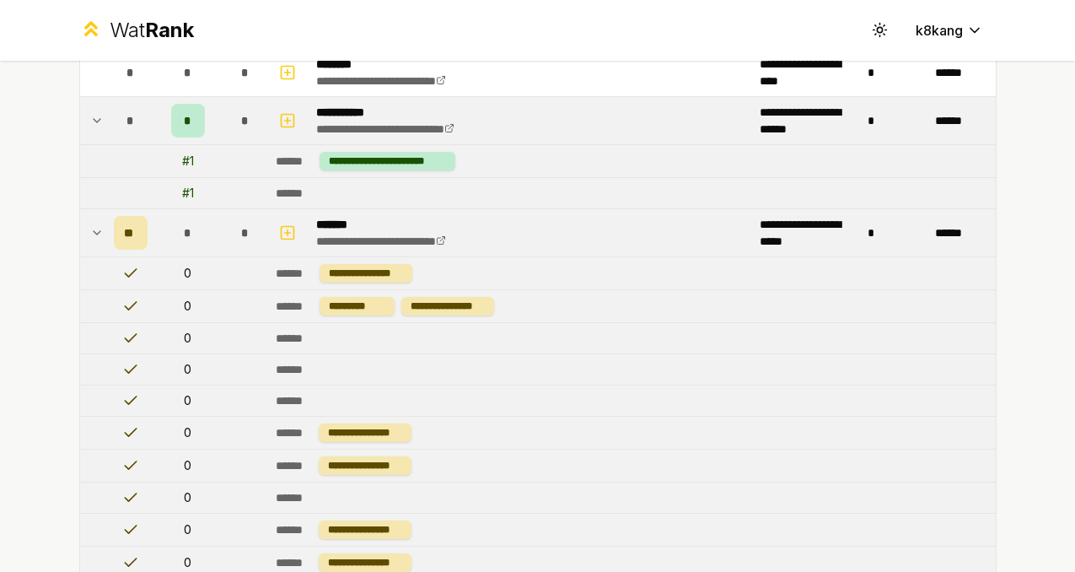
scroll to position [1621, 0]
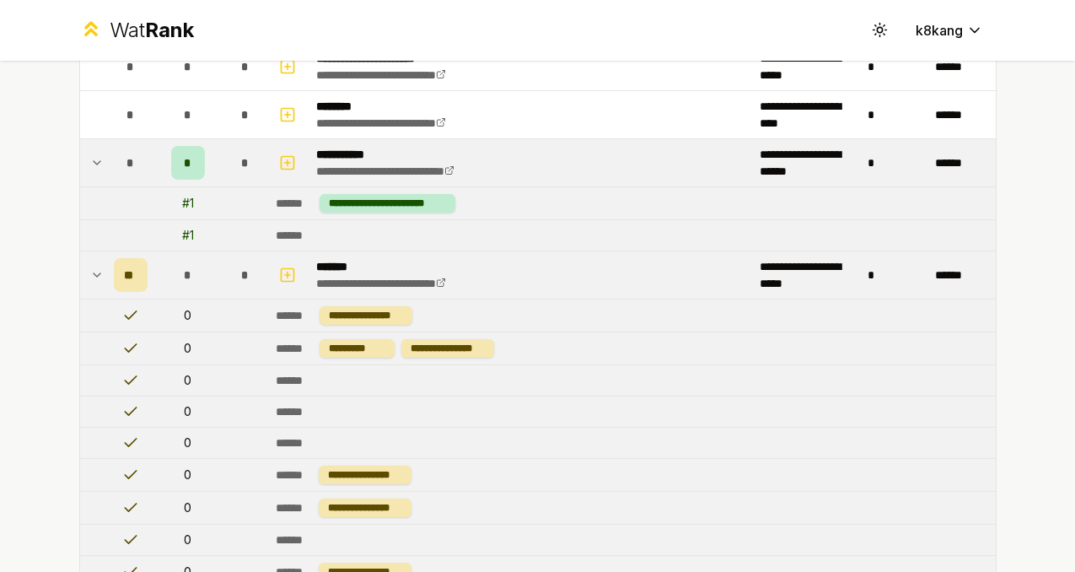
click at [96, 286] on td at bounding box center [93, 274] width 27 height 47
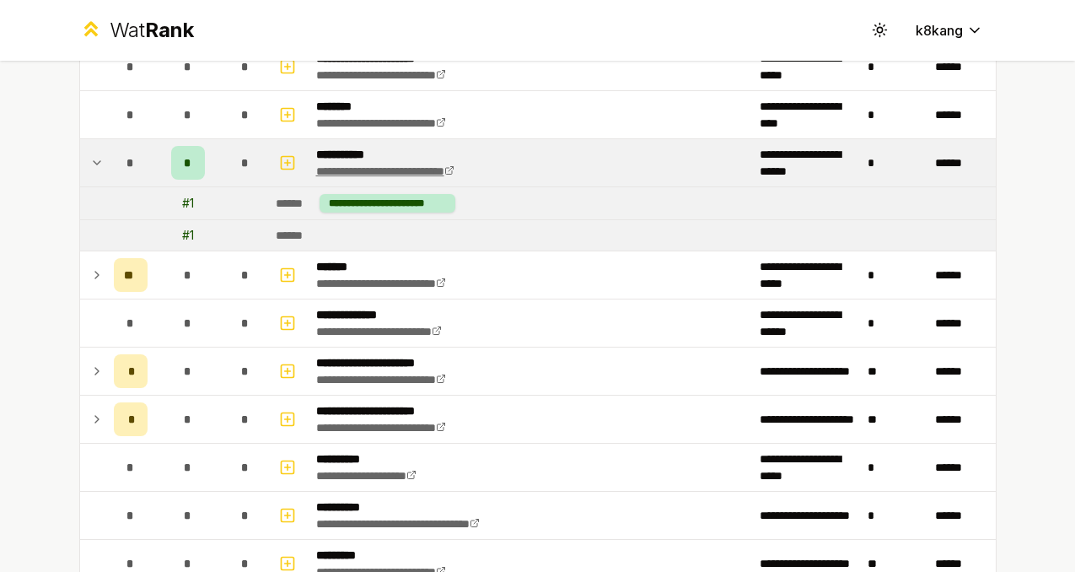
click at [455, 175] on link "**********" at bounding box center [385, 171] width 138 height 12
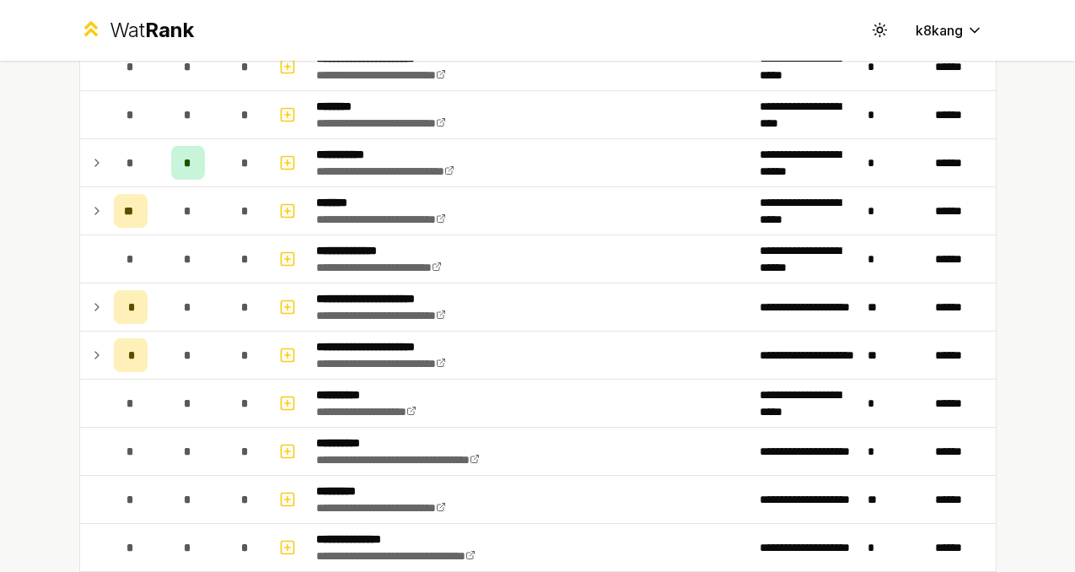
click at [95, 165] on icon at bounding box center [96, 162] width 3 height 7
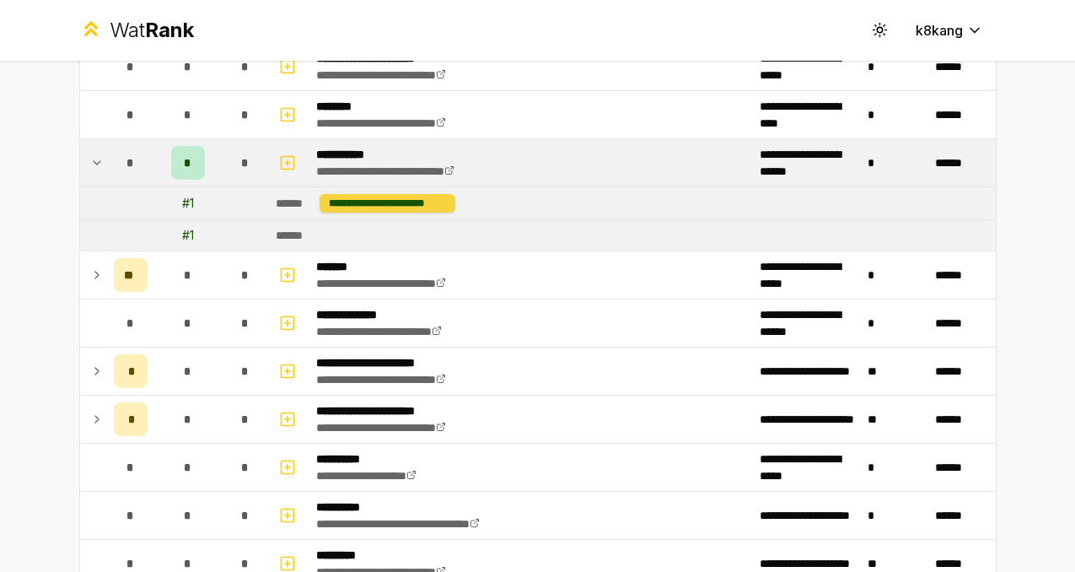
click at [399, 199] on div "**********" at bounding box center [388, 203] width 137 height 19
click at [402, 207] on div "**********" at bounding box center [388, 203] width 137 height 19
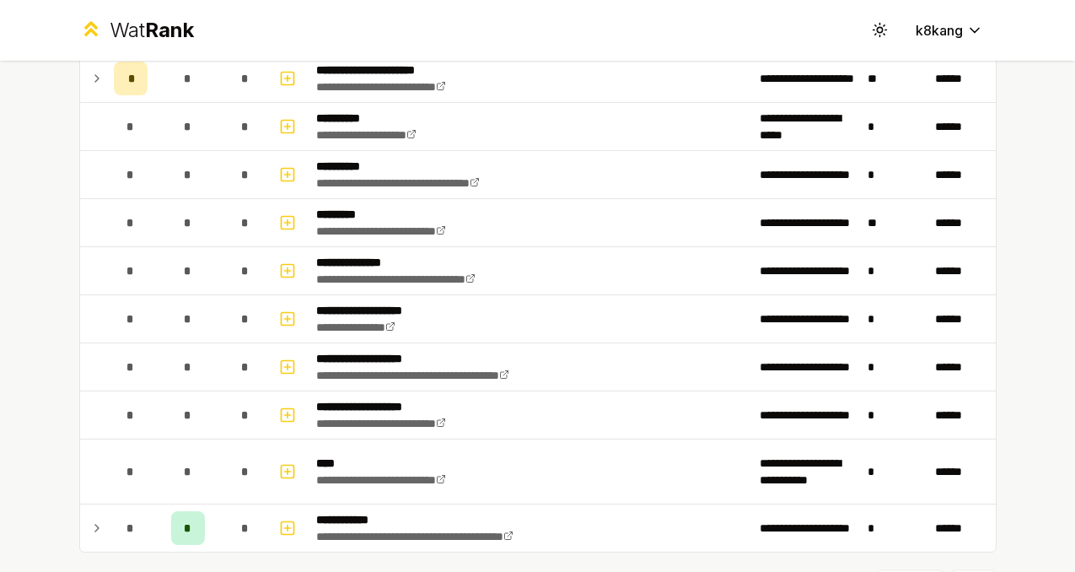
scroll to position [2047, 0]
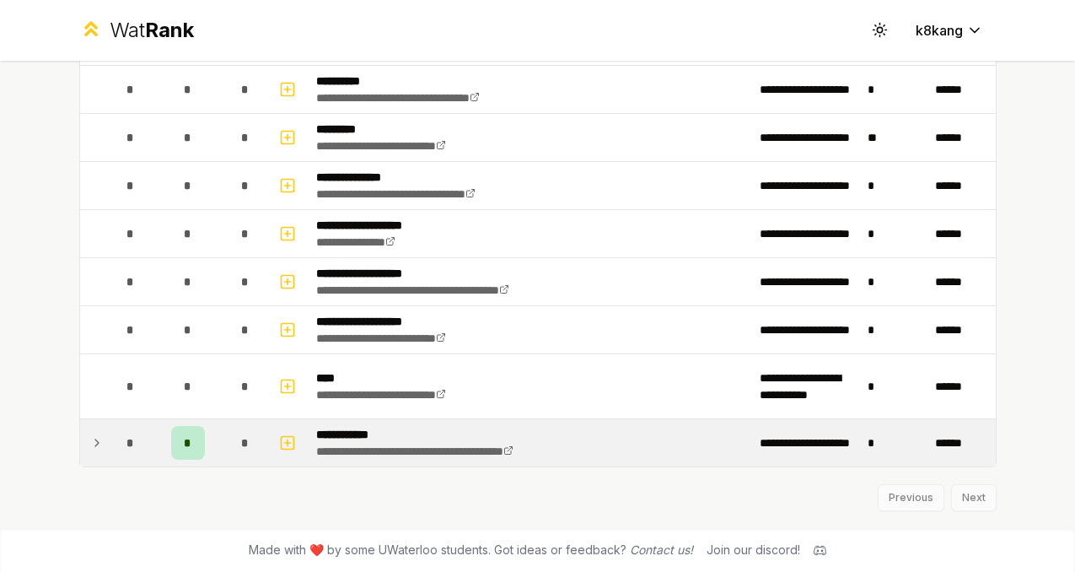
click at [80, 440] on td at bounding box center [93, 442] width 27 height 47
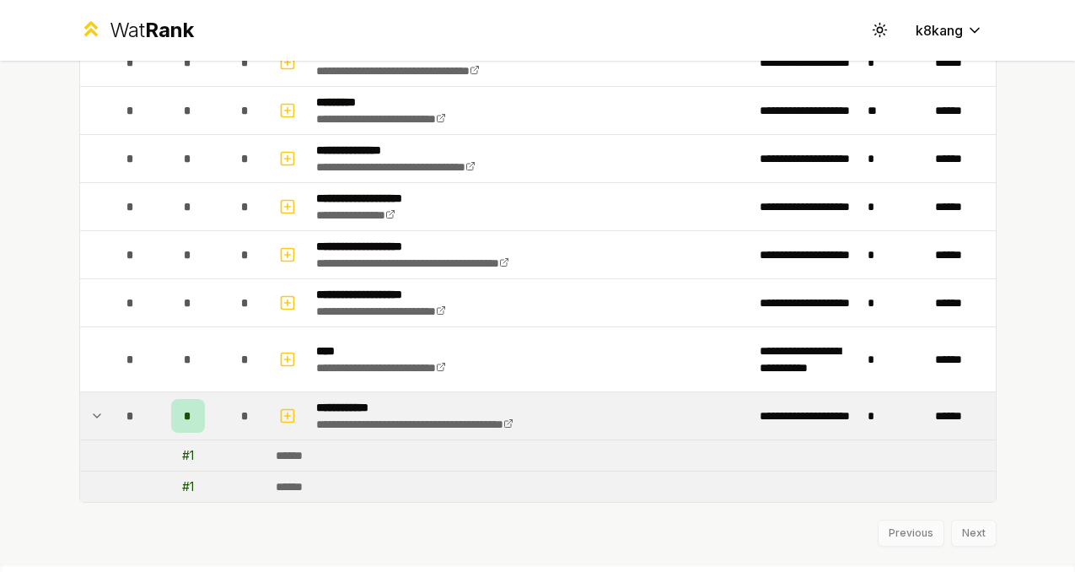
scroll to position [2075, 0]
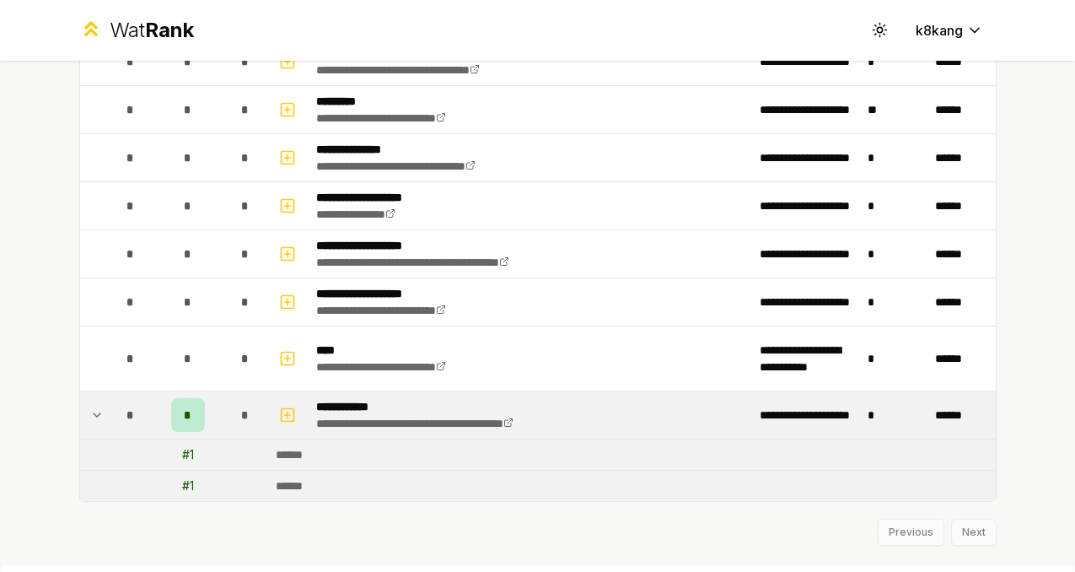
click at [189, 455] on div "# 1" at bounding box center [188, 454] width 12 height 17
click at [190, 490] on div "# 1" at bounding box center [188, 485] width 12 height 17
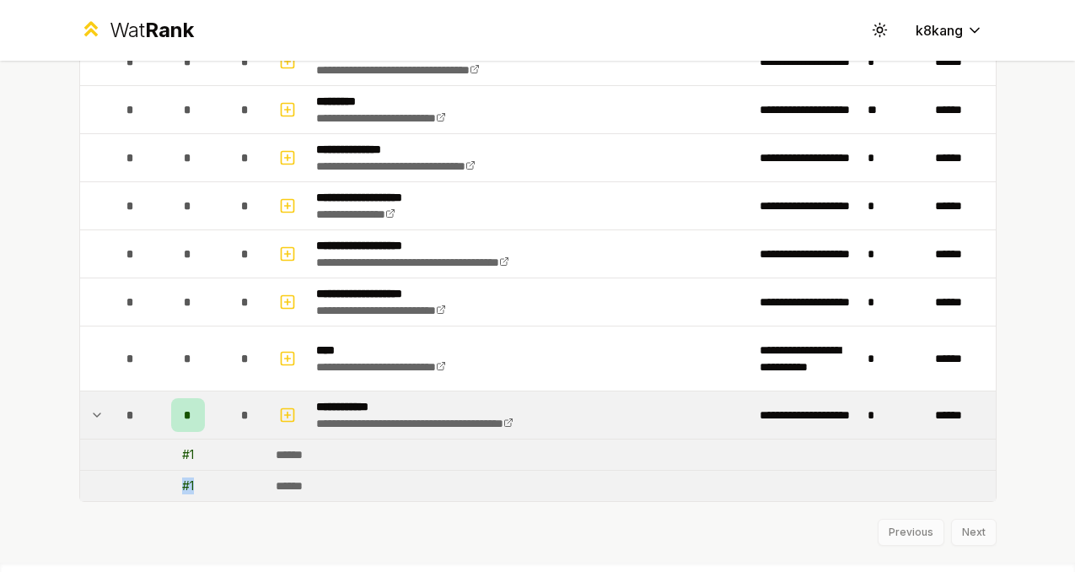
click at [190, 490] on div "# 1" at bounding box center [188, 485] width 12 height 17
drag, startPoint x: 315, startPoint y: 406, endPoint x: 426, endPoint y: 405, distance: 110.5
click at [426, 405] on p "**********" at bounding box center [448, 406] width 264 height 17
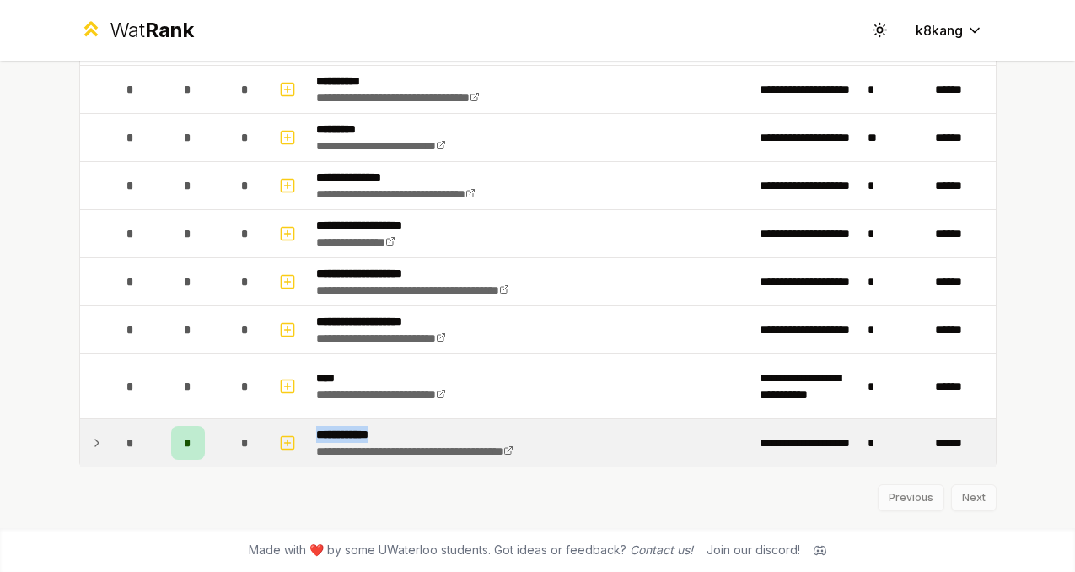
copy p "**********"
click at [93, 449] on icon at bounding box center [96, 443] width 13 height 20
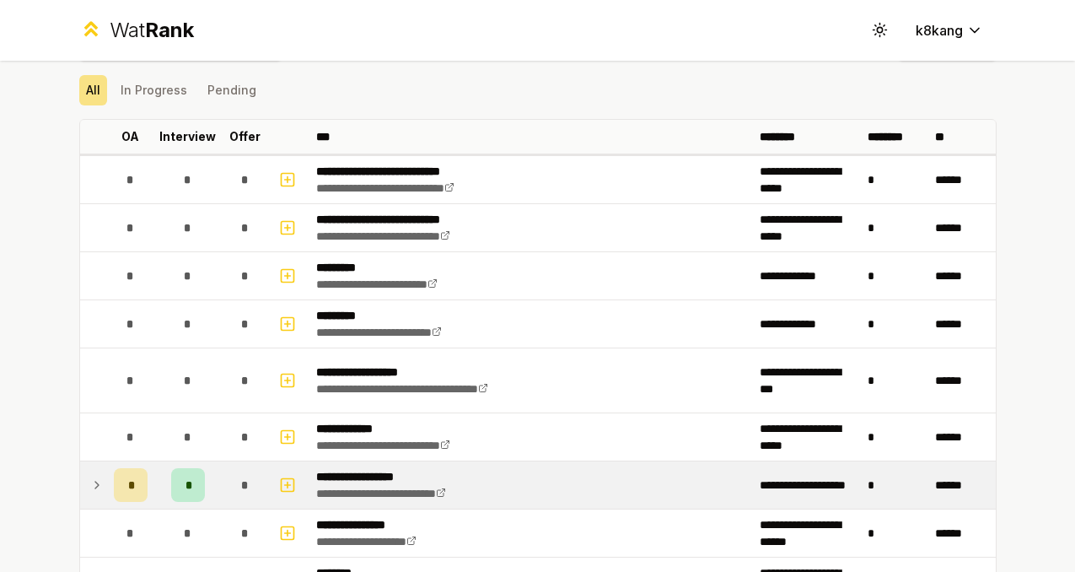
scroll to position [0, 0]
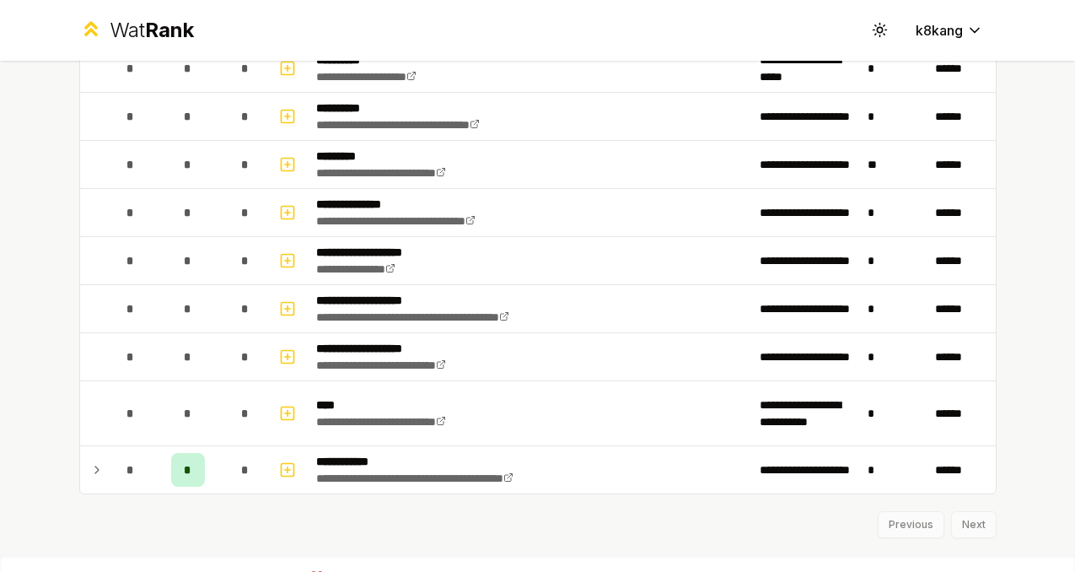
scroll to position [1983, 0]
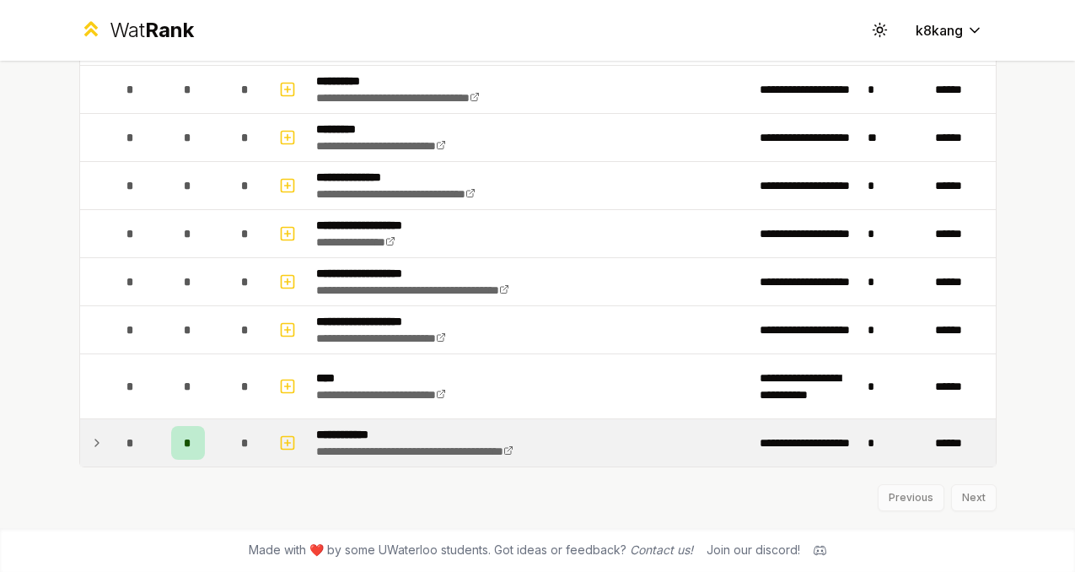
click at [103, 458] on td at bounding box center [93, 442] width 27 height 47
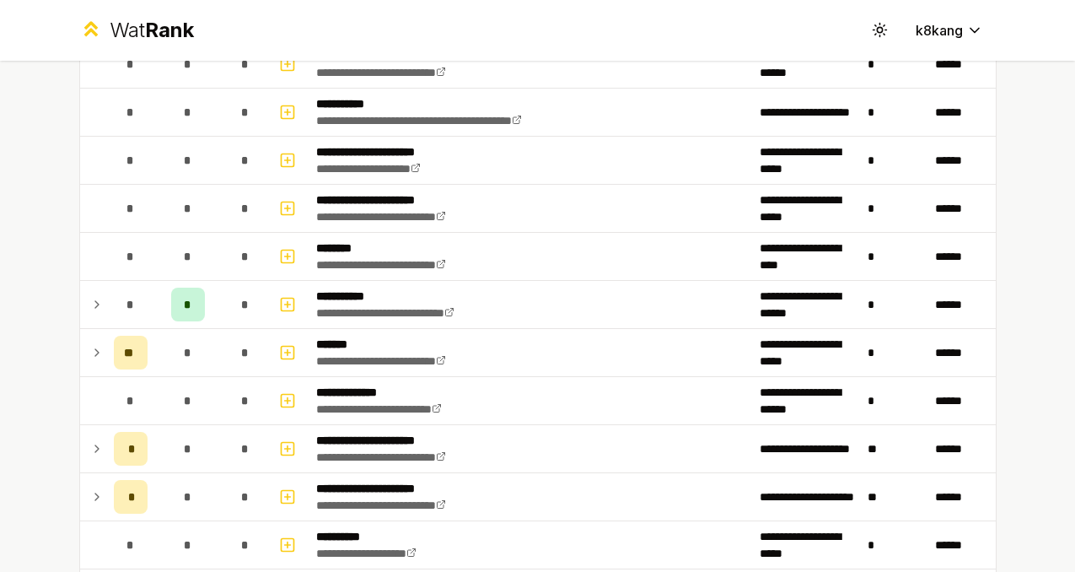
scroll to position [1441, 0]
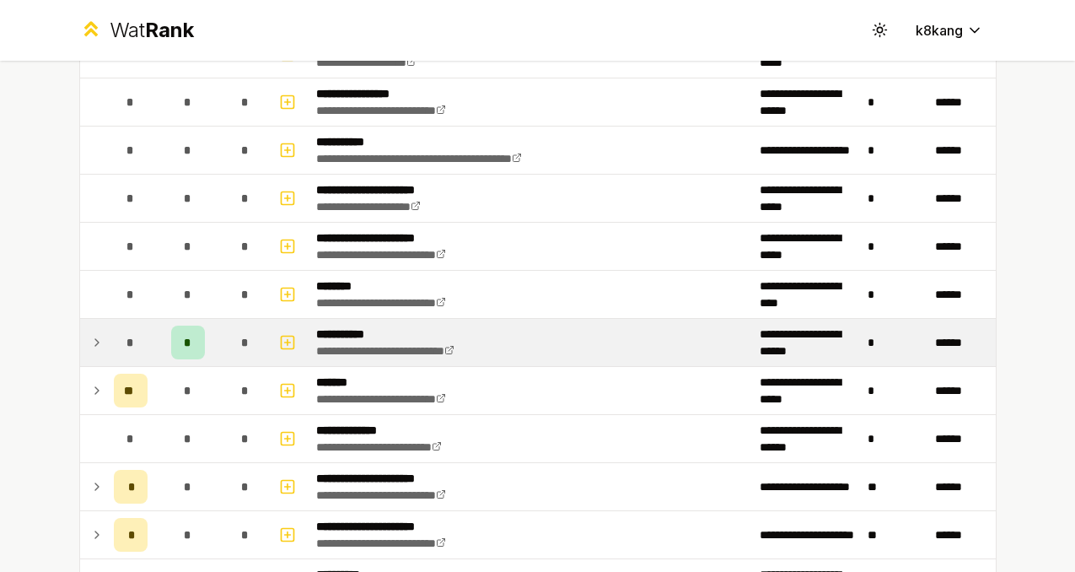
click at [100, 349] on icon at bounding box center [96, 342] width 13 height 20
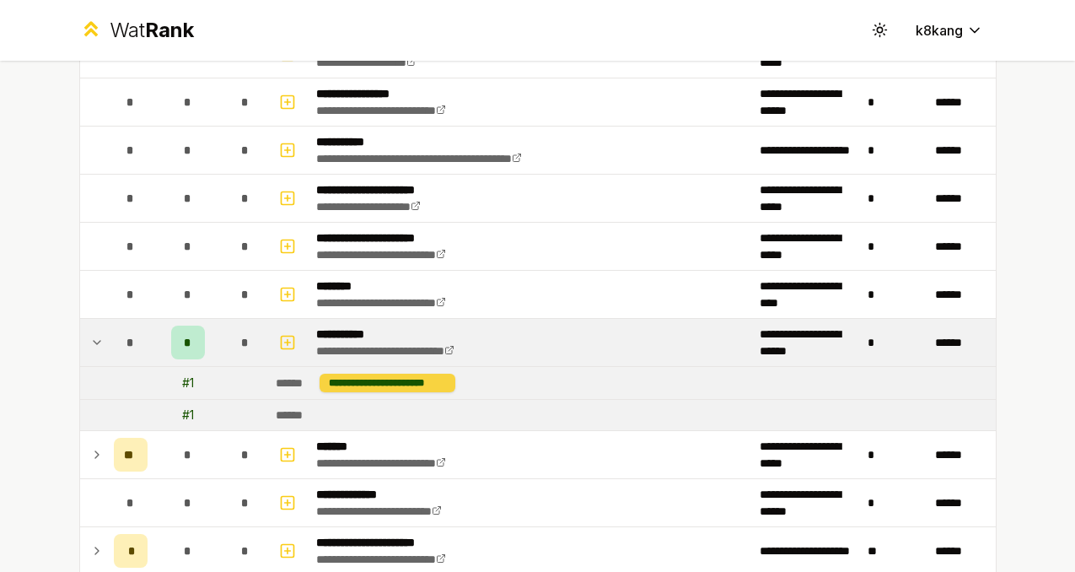
click at [395, 381] on div "**********" at bounding box center [388, 383] width 137 height 19
